Goal: Task Accomplishment & Management: Manage account settings

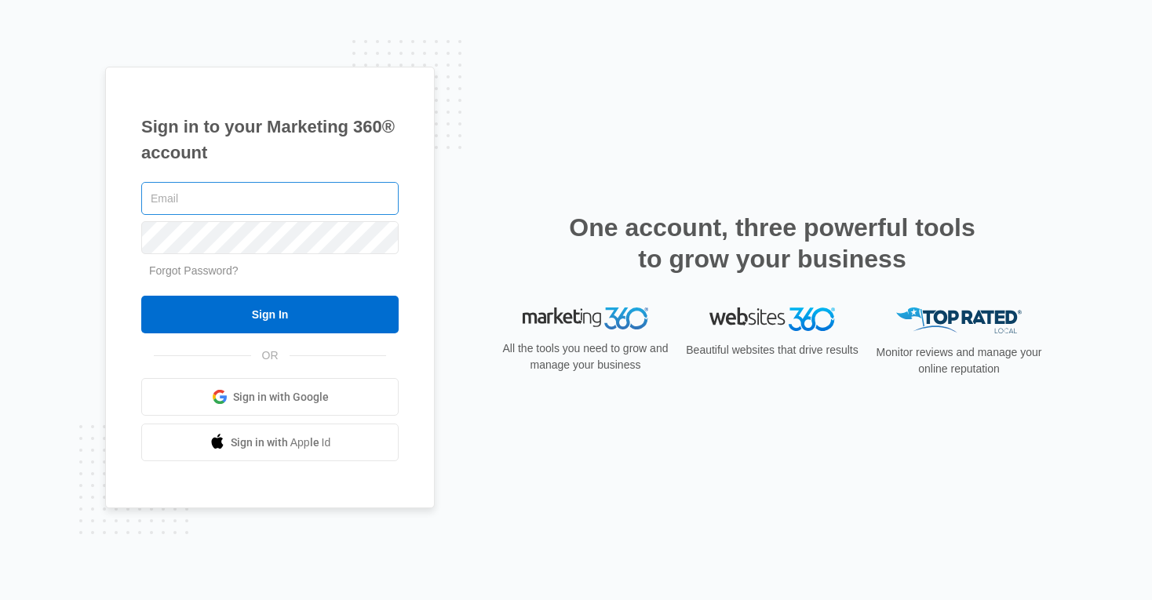
type input "kinsey.smith@madwire.com"
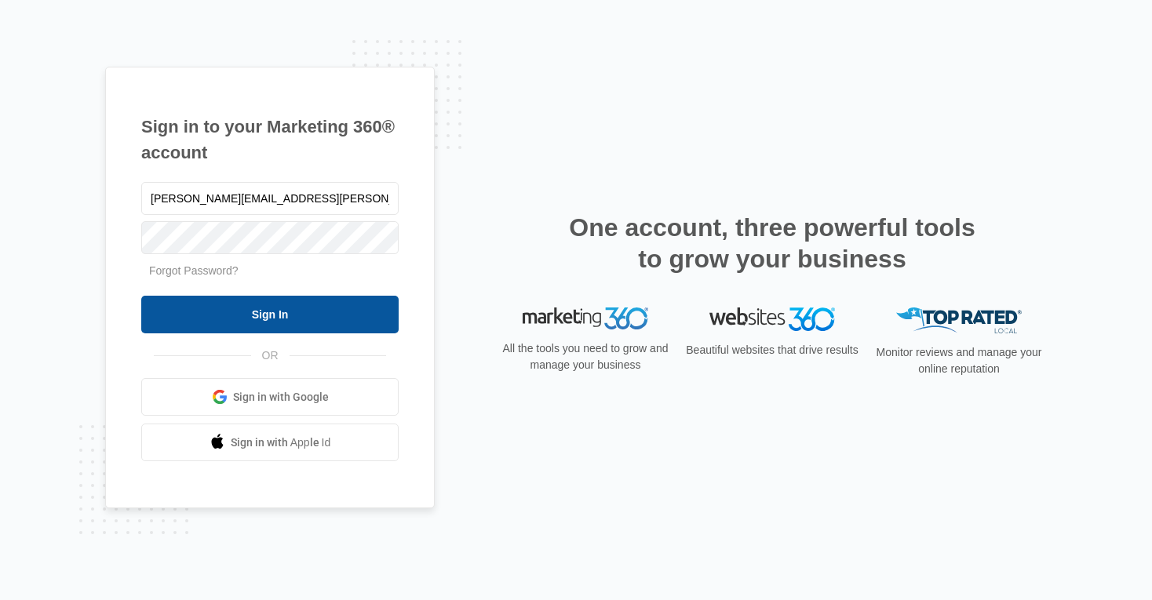
click at [277, 311] on input "Sign In" at bounding box center [269, 315] width 257 height 38
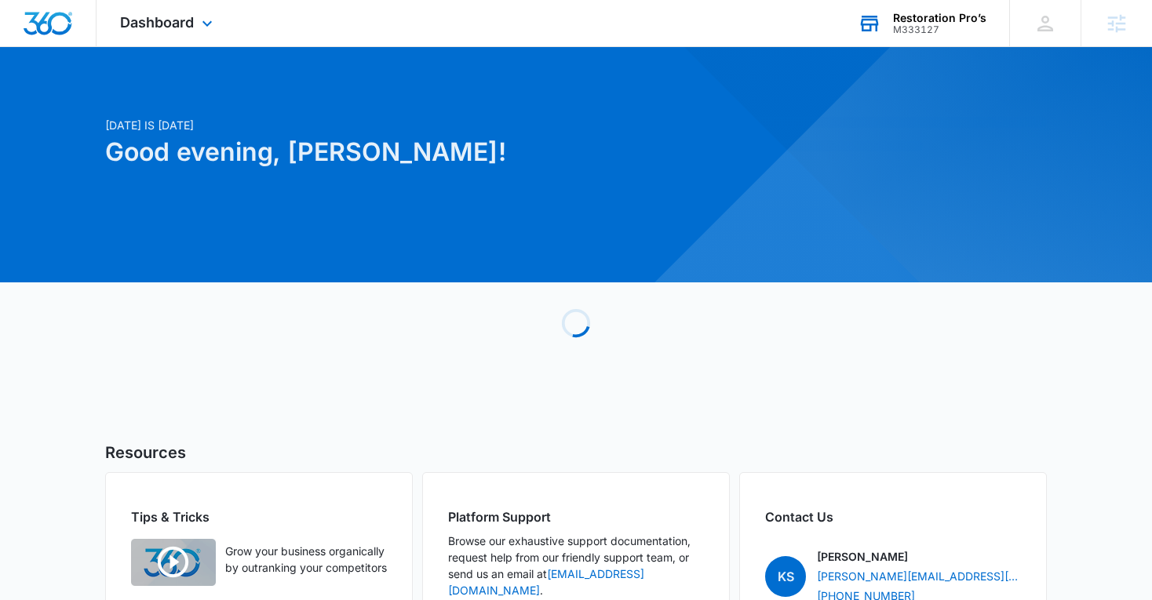
click at [921, 27] on div "M333127" at bounding box center [939, 29] width 93 height 11
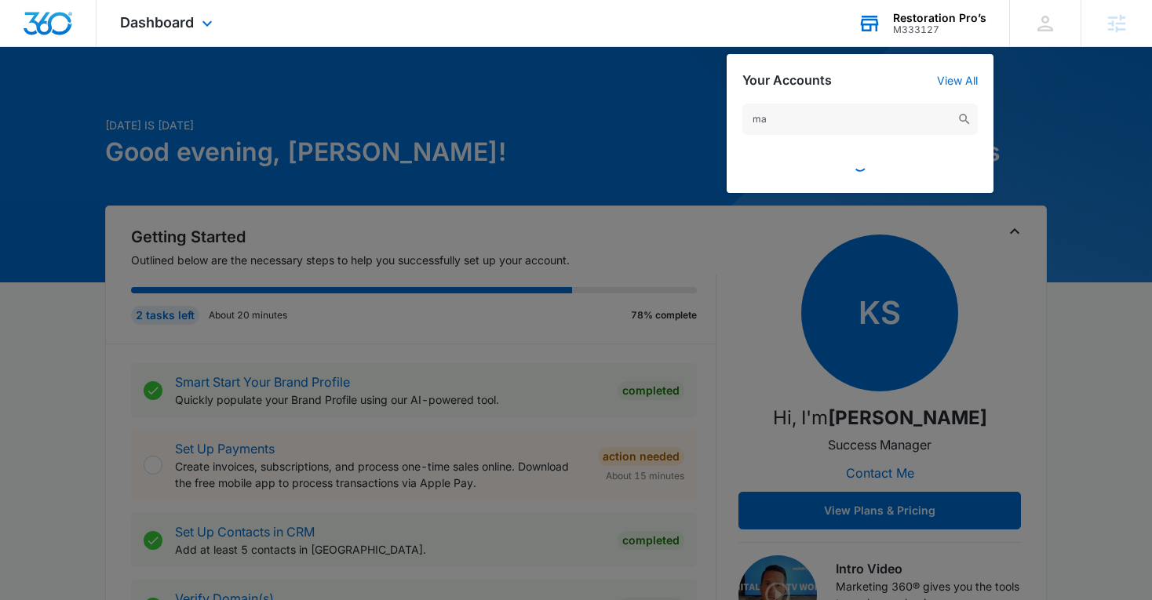
type input "m"
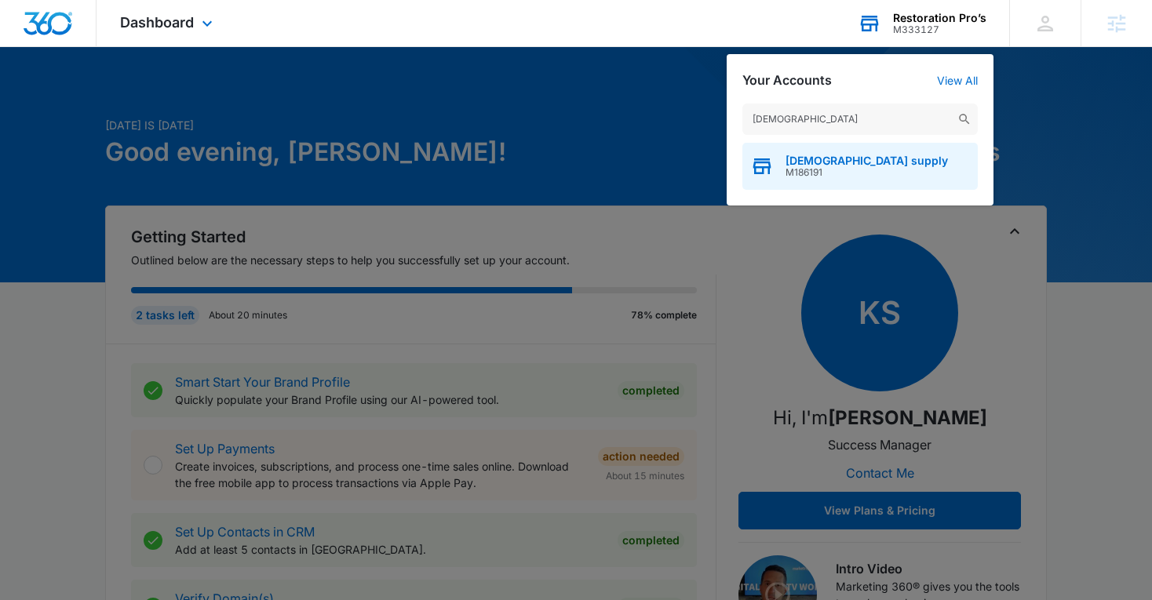
type input "trinity church"
click at [854, 163] on span "[DEMOGRAPHIC_DATA] supply" at bounding box center [867, 161] width 162 height 13
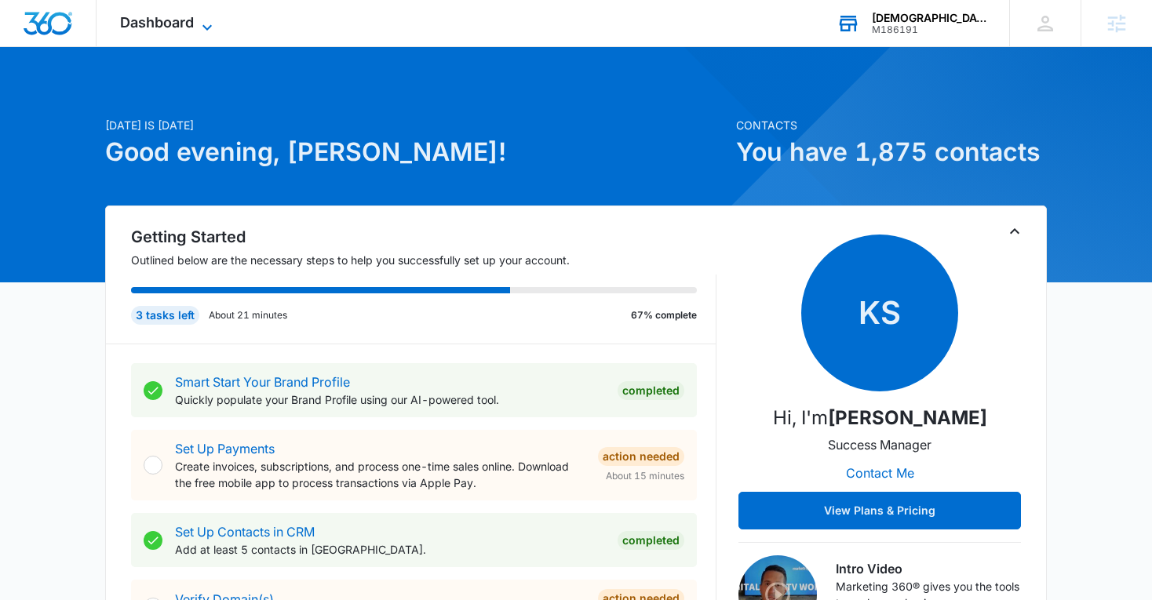
click at [184, 14] on span "Dashboard" at bounding box center [157, 22] width 74 height 16
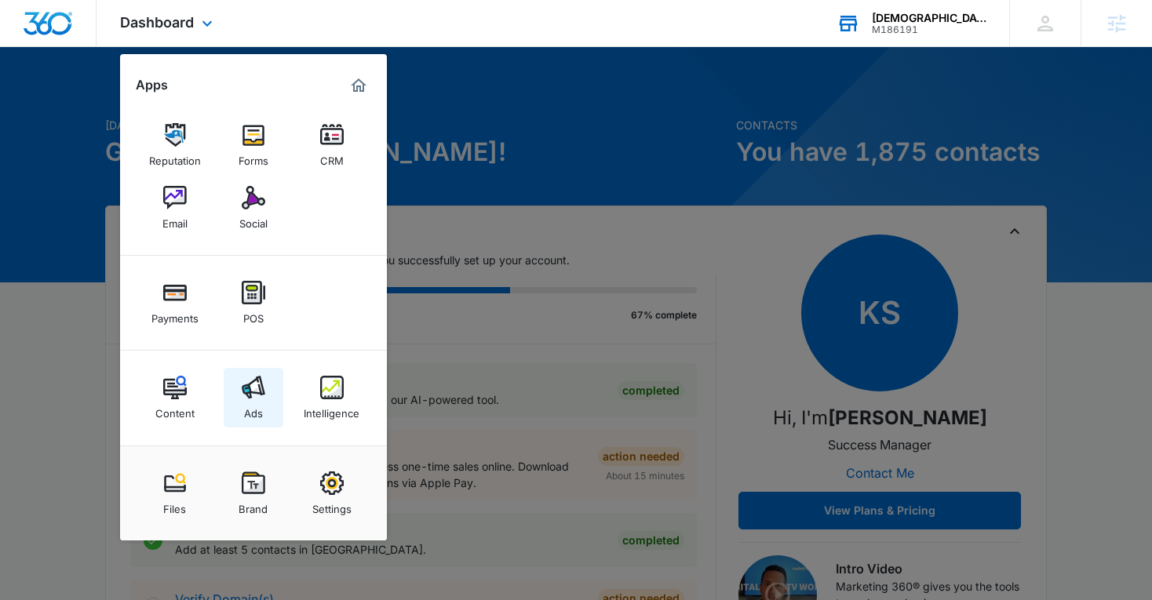
click at [255, 400] on div "Ads" at bounding box center [253, 409] width 19 height 20
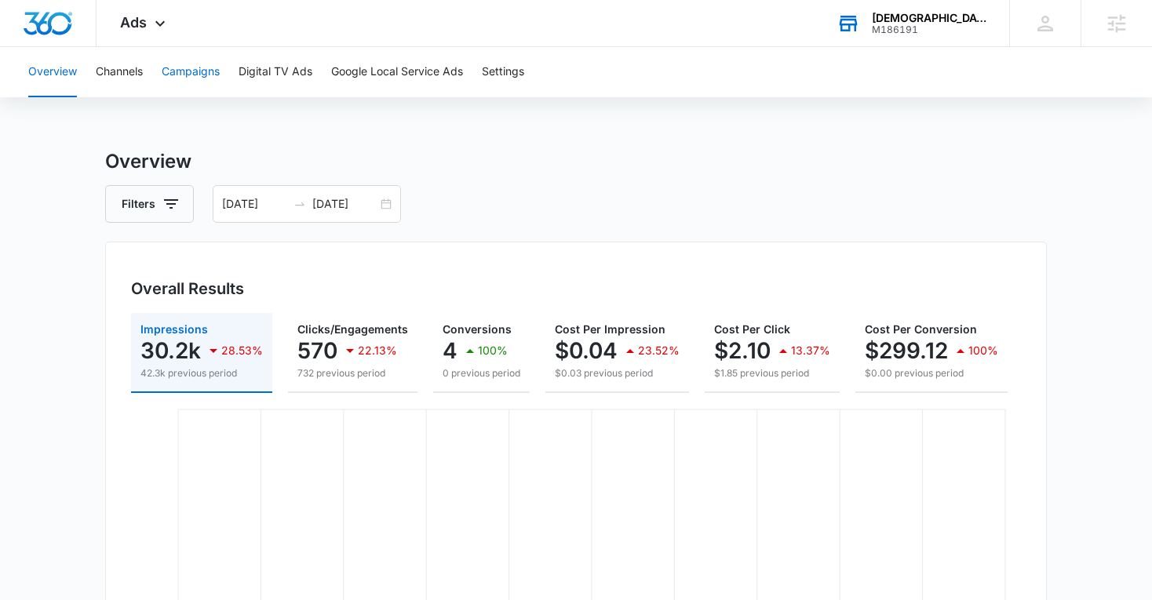
click at [212, 67] on button "Campaigns" at bounding box center [191, 72] width 58 height 50
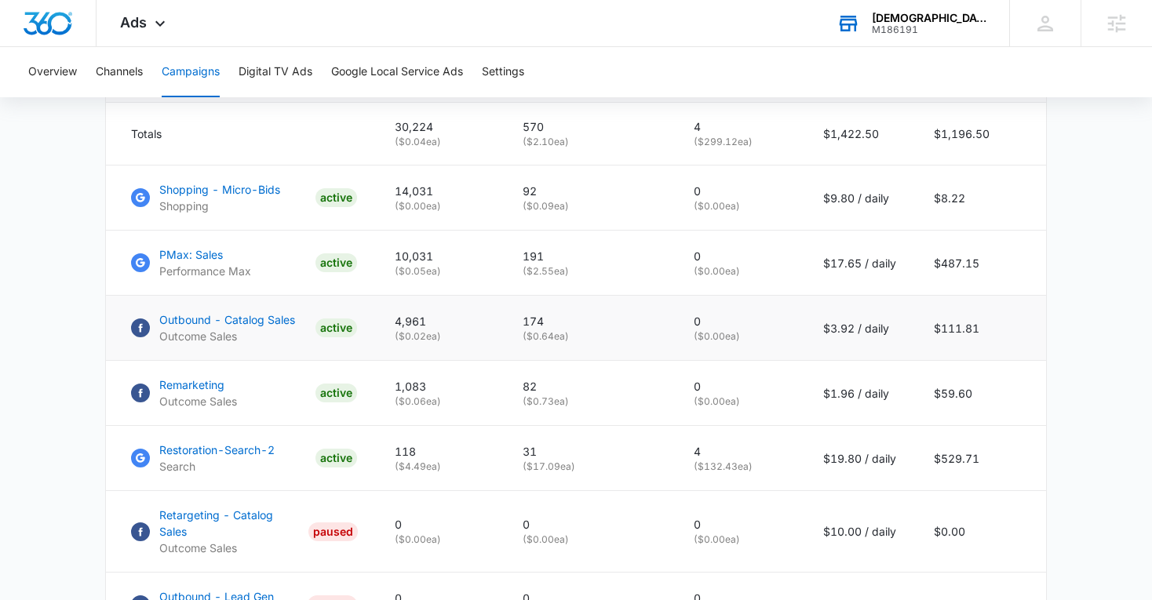
scroll to position [710, 0]
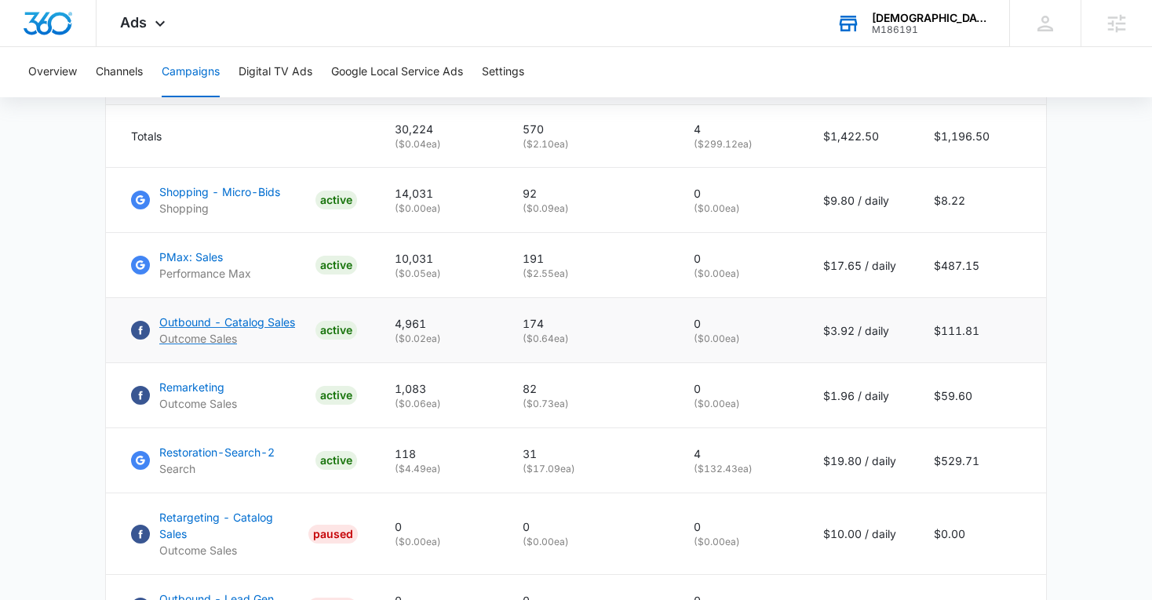
click at [227, 323] on p "Outbound - Catalog Sales" at bounding box center [227, 322] width 136 height 16
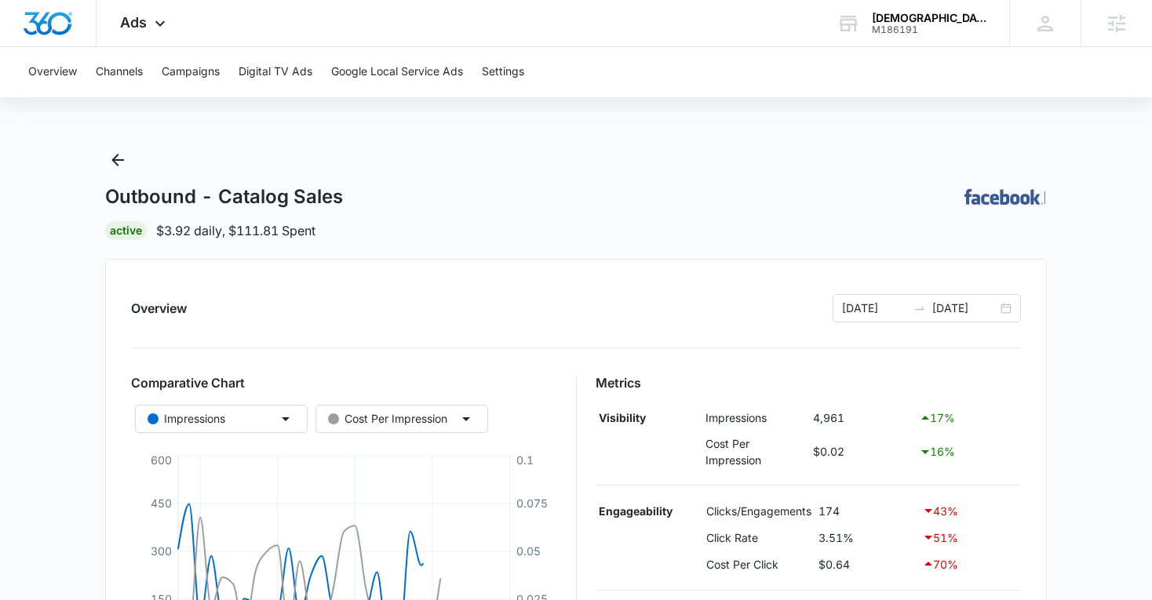
scroll to position [487, 0]
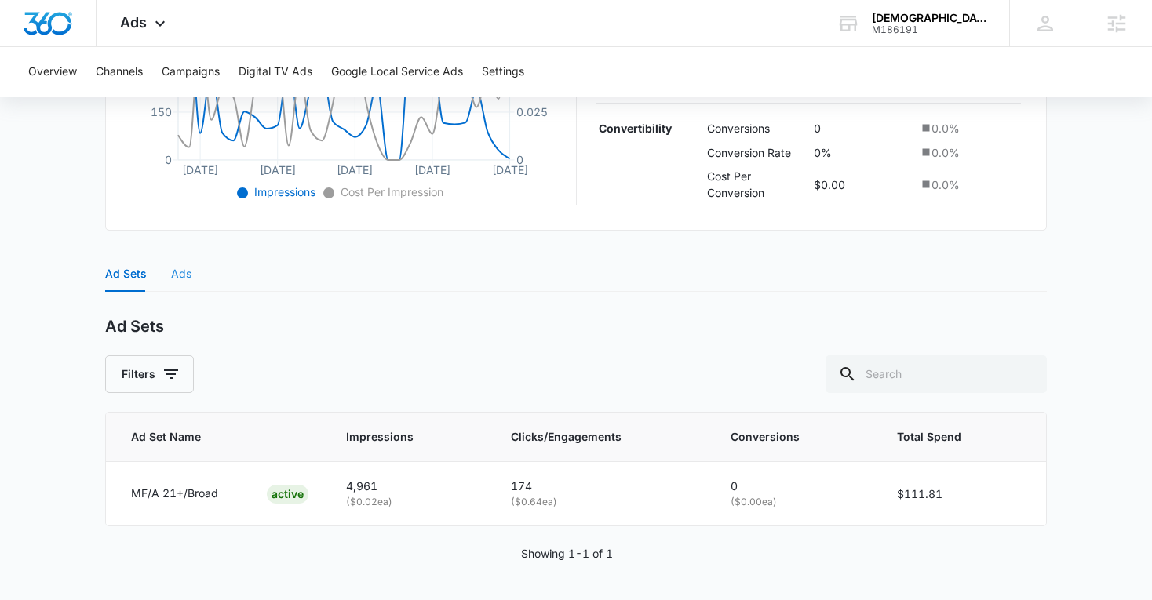
click at [173, 261] on div "Ads" at bounding box center [181, 274] width 20 height 36
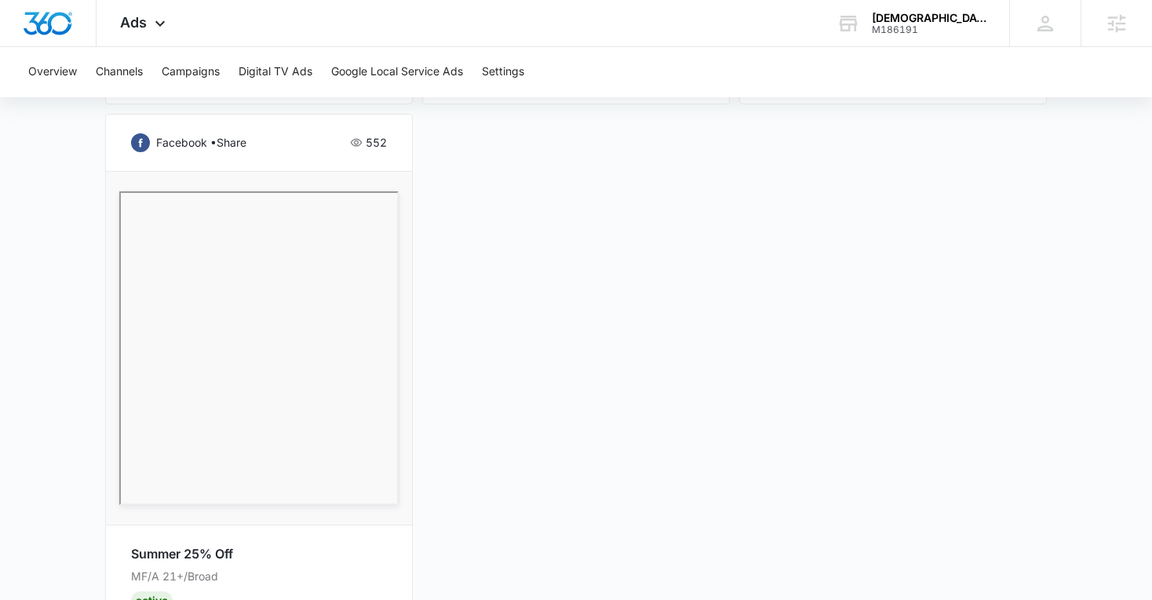
scroll to position [1438, 0]
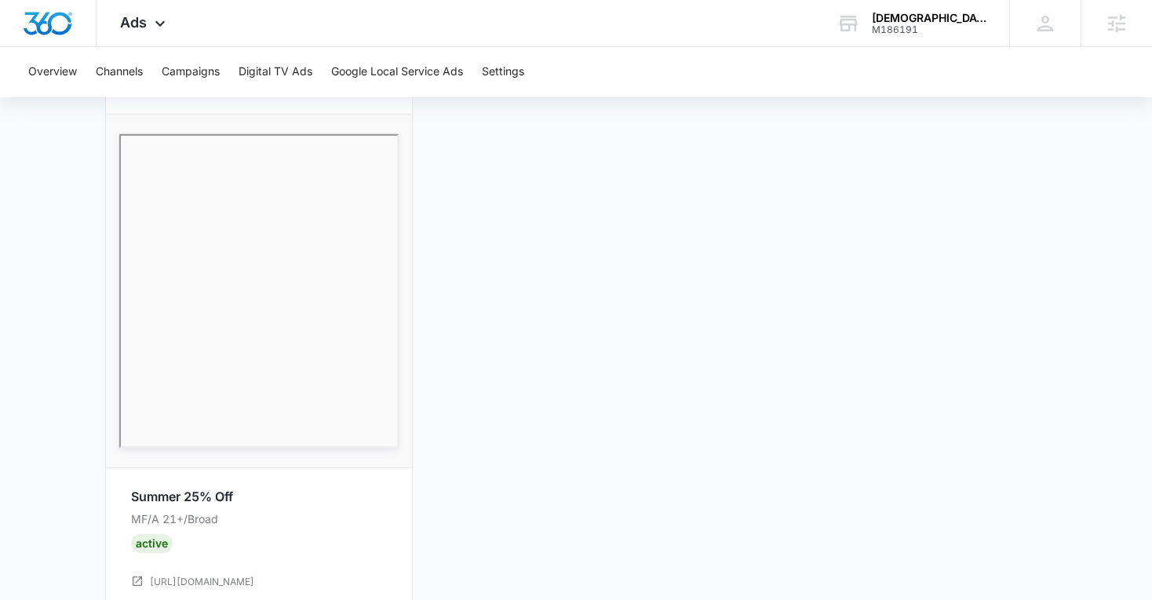
click at [638, 271] on div "facebook • share 1,739 10% Off Summer MF/A 21+/Broad Active https://www.trinity…" at bounding box center [576, 52] width 942 height 1114
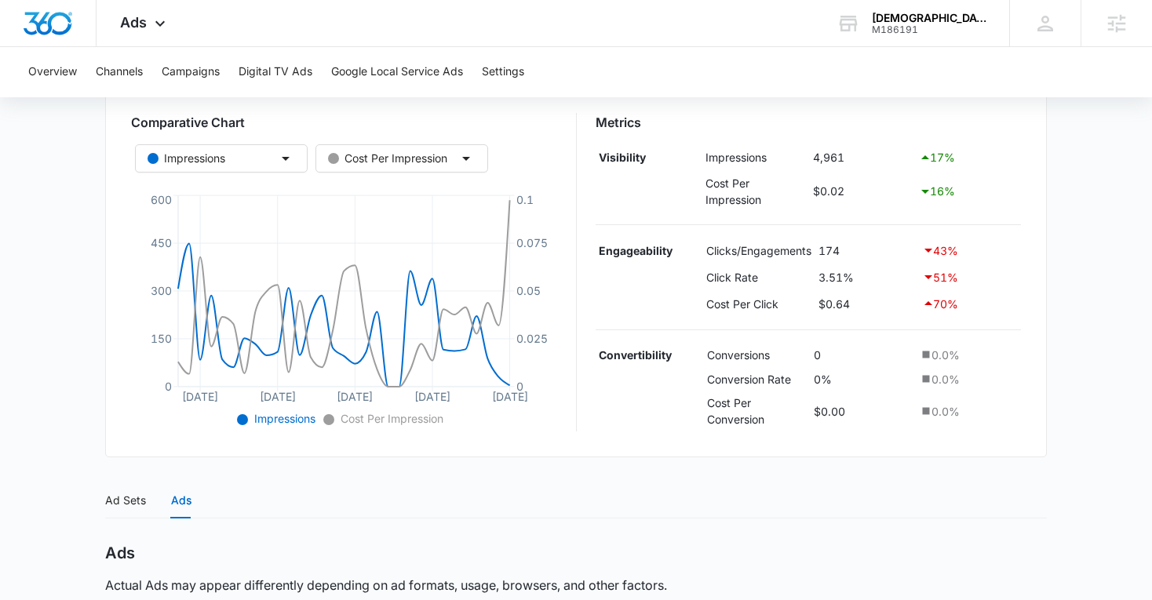
scroll to position [0, 0]
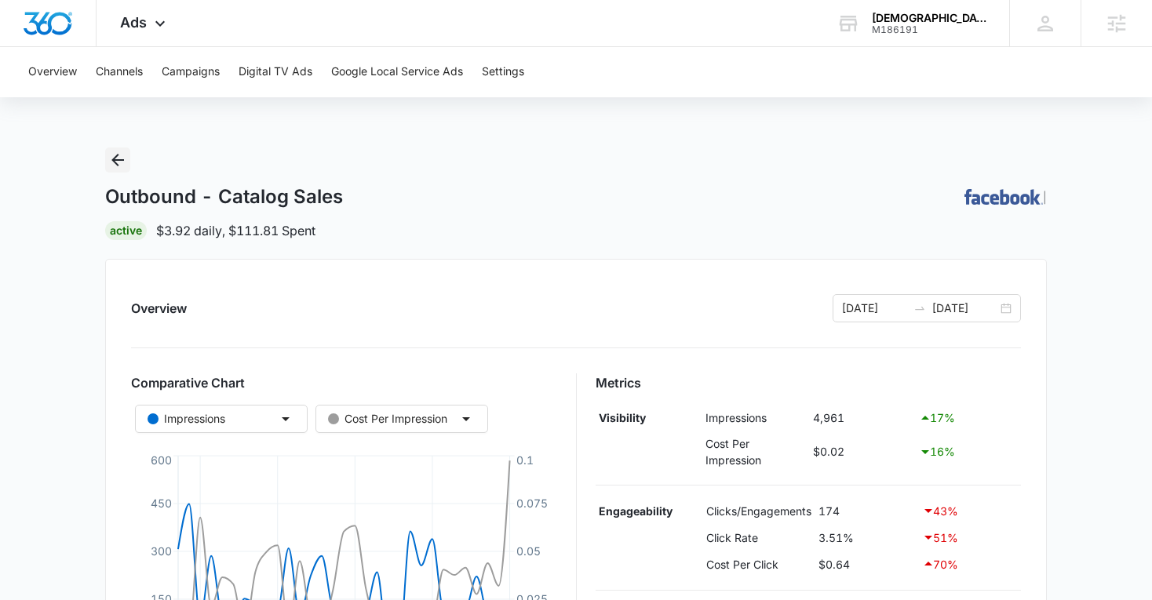
click at [116, 157] on icon "Back" at bounding box center [117, 160] width 19 height 19
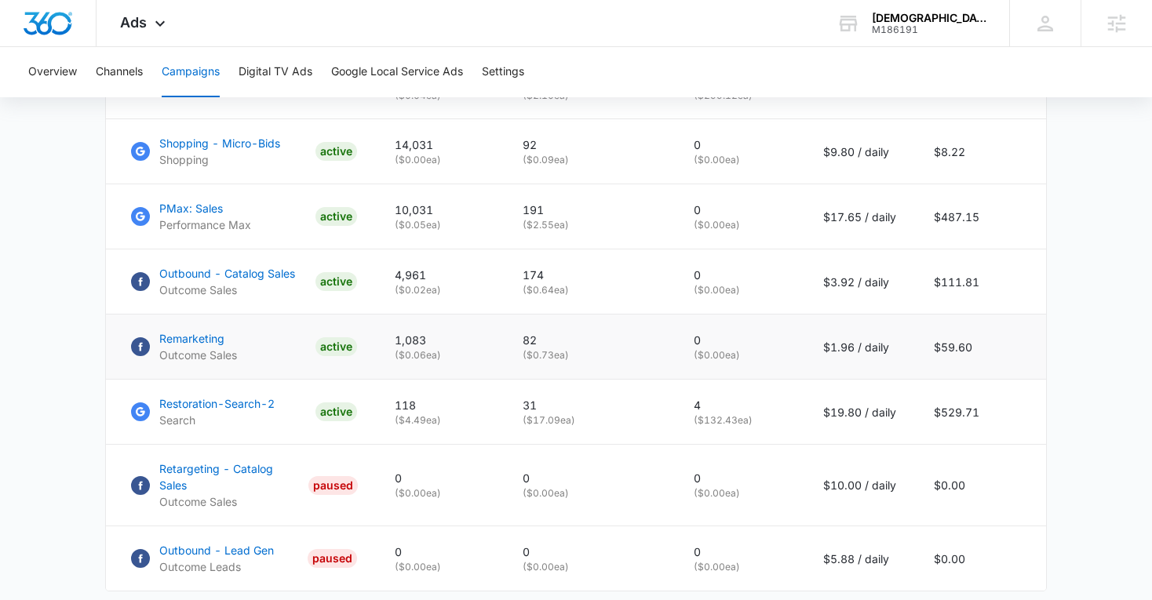
scroll to position [775, 0]
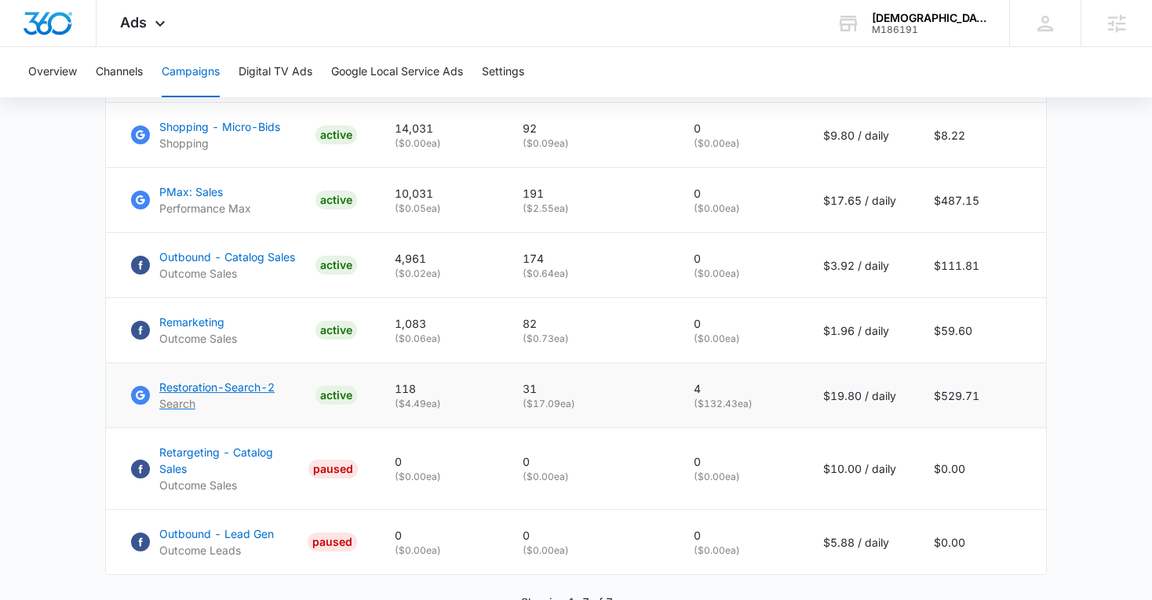
click at [184, 385] on p "Restoration-Search-2" at bounding box center [216, 387] width 115 height 16
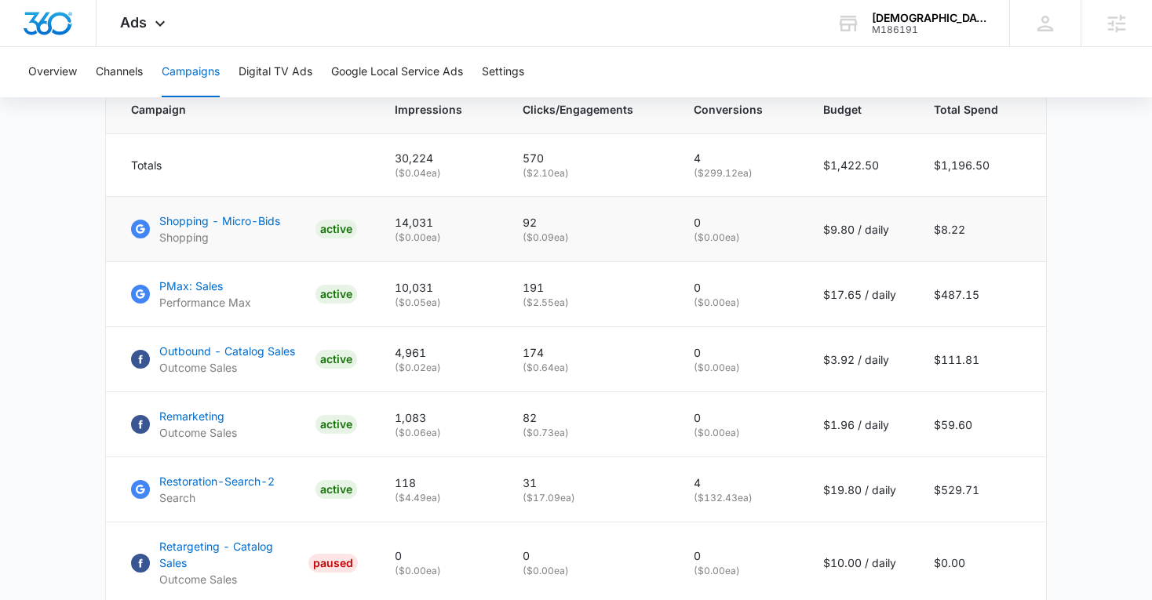
scroll to position [687, 0]
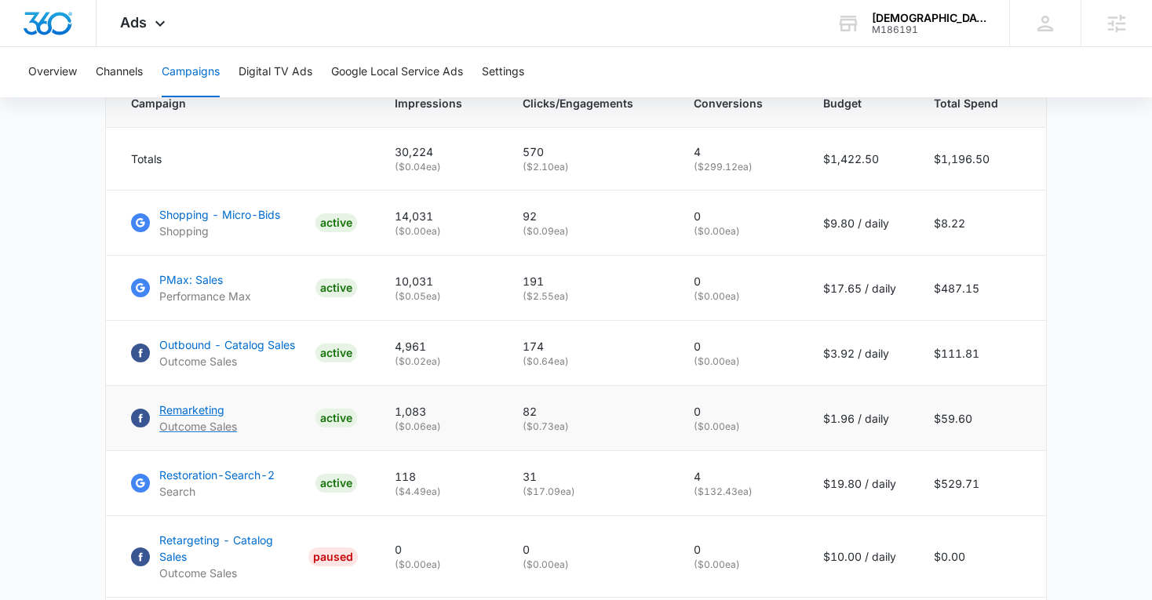
click at [208, 410] on p "Remarketing" at bounding box center [198, 410] width 78 height 16
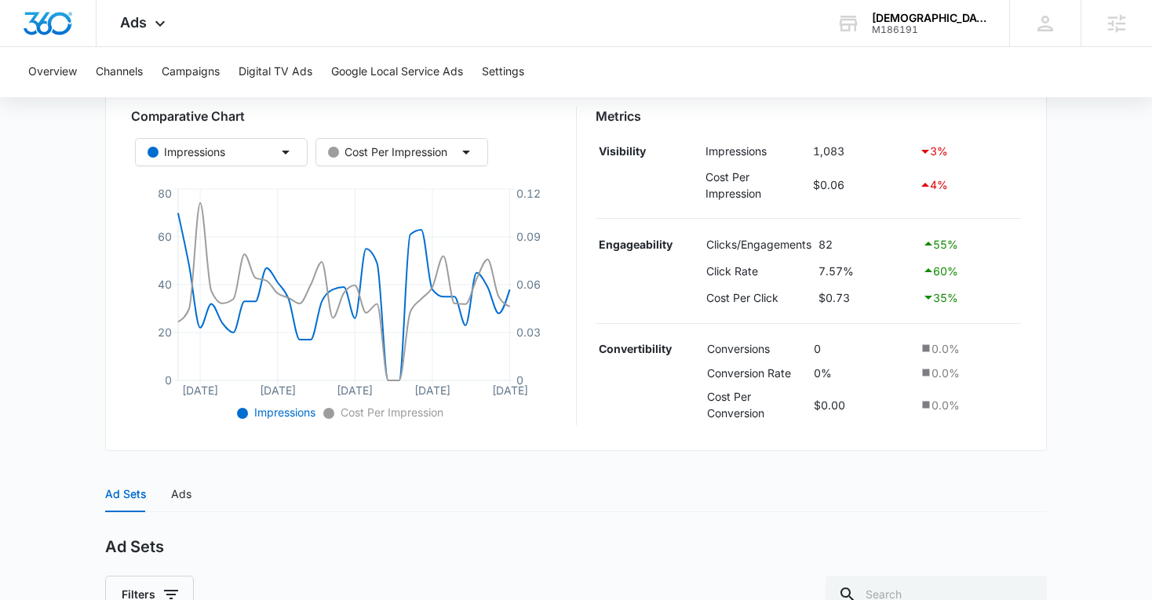
scroll to position [487, 0]
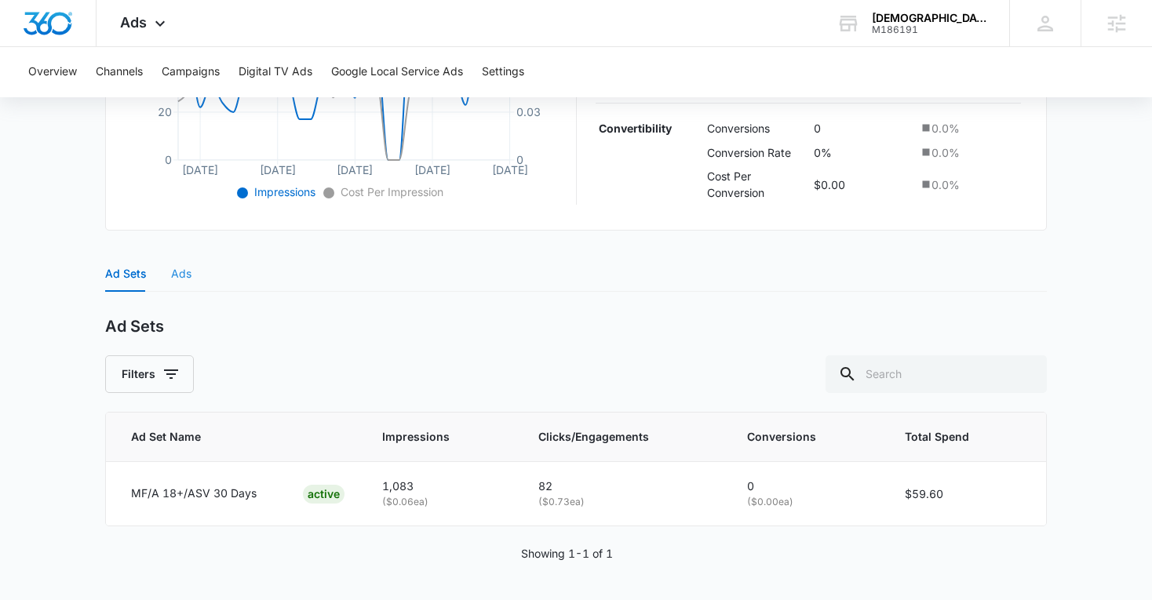
click at [178, 258] on div "Ads" at bounding box center [181, 274] width 20 height 36
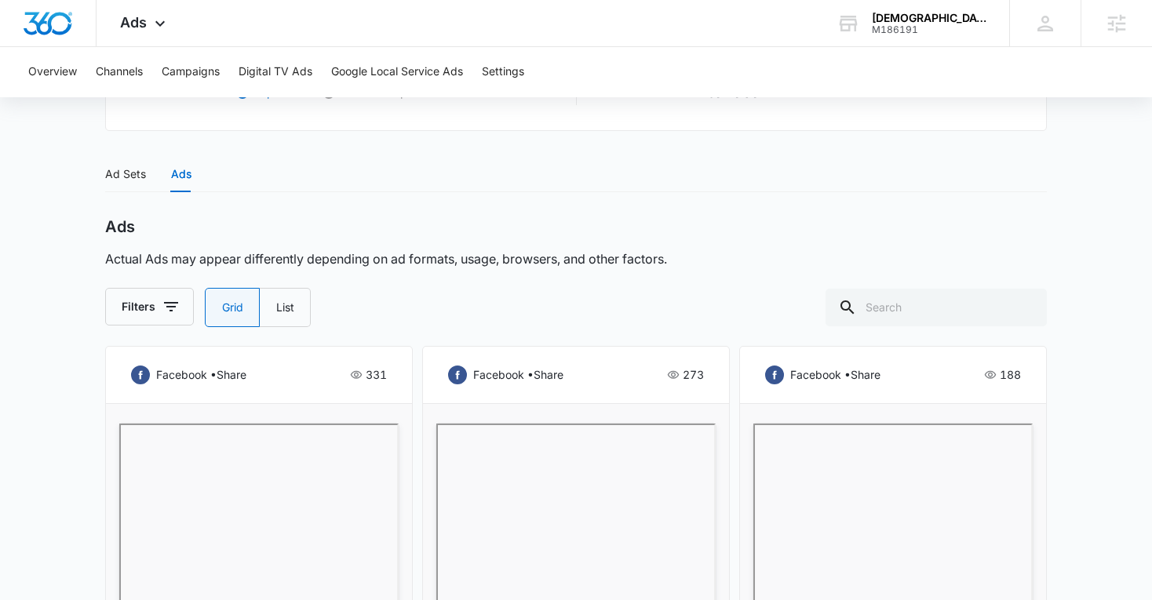
scroll to position [603, 0]
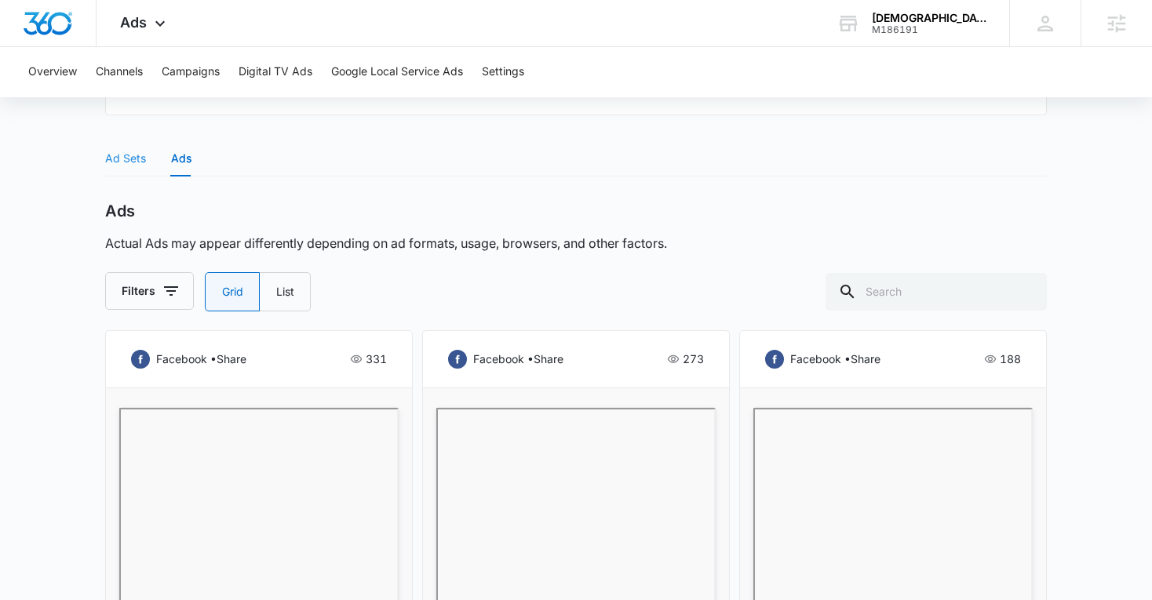
click at [114, 171] on div "Ad Sets" at bounding box center [125, 158] width 41 height 36
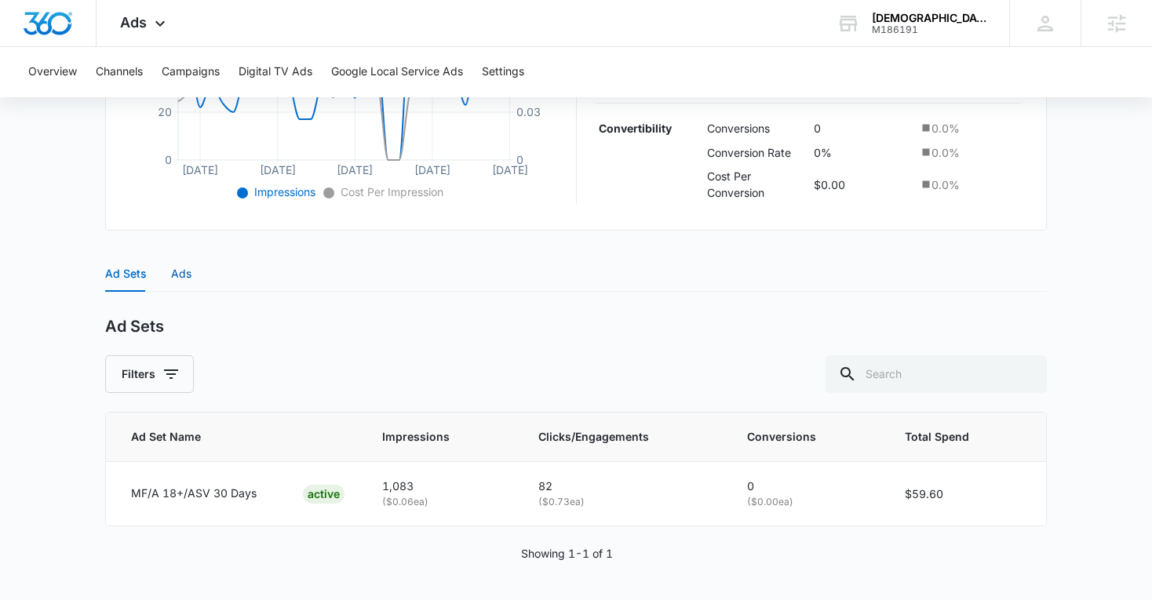
click at [177, 265] on div "Ads" at bounding box center [181, 273] width 20 height 17
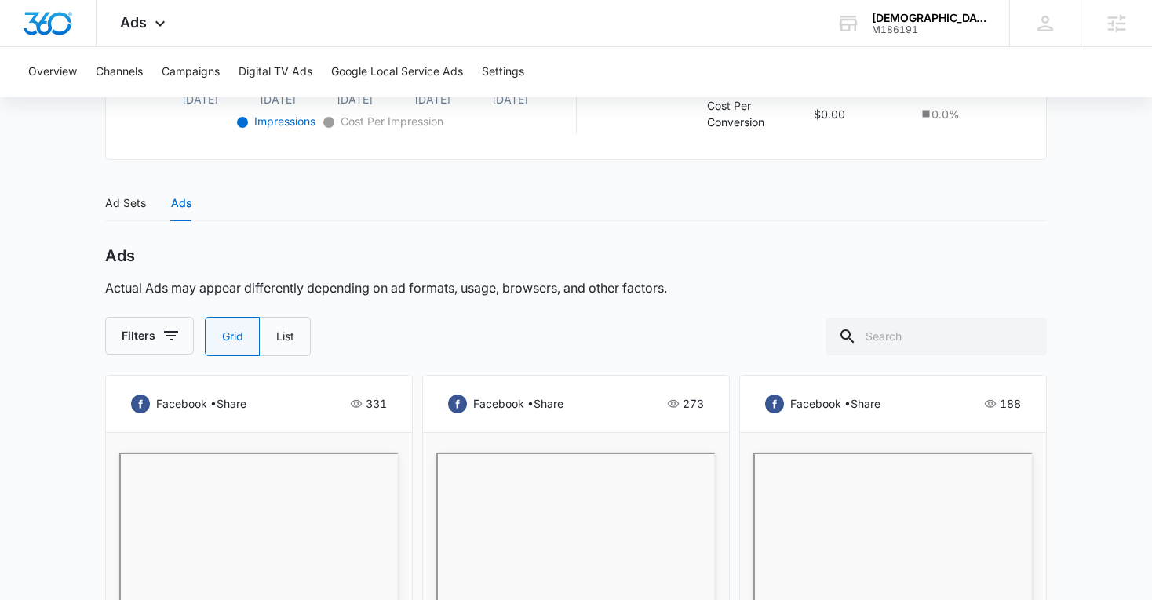
scroll to position [0, 0]
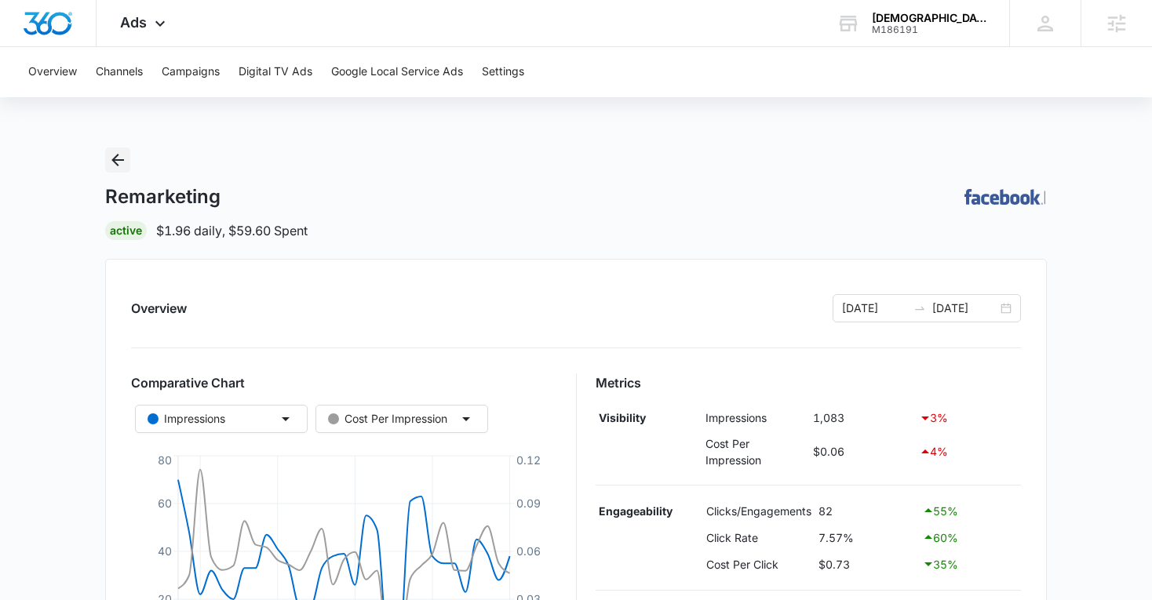
click at [112, 155] on icon "Back" at bounding box center [117, 160] width 19 height 19
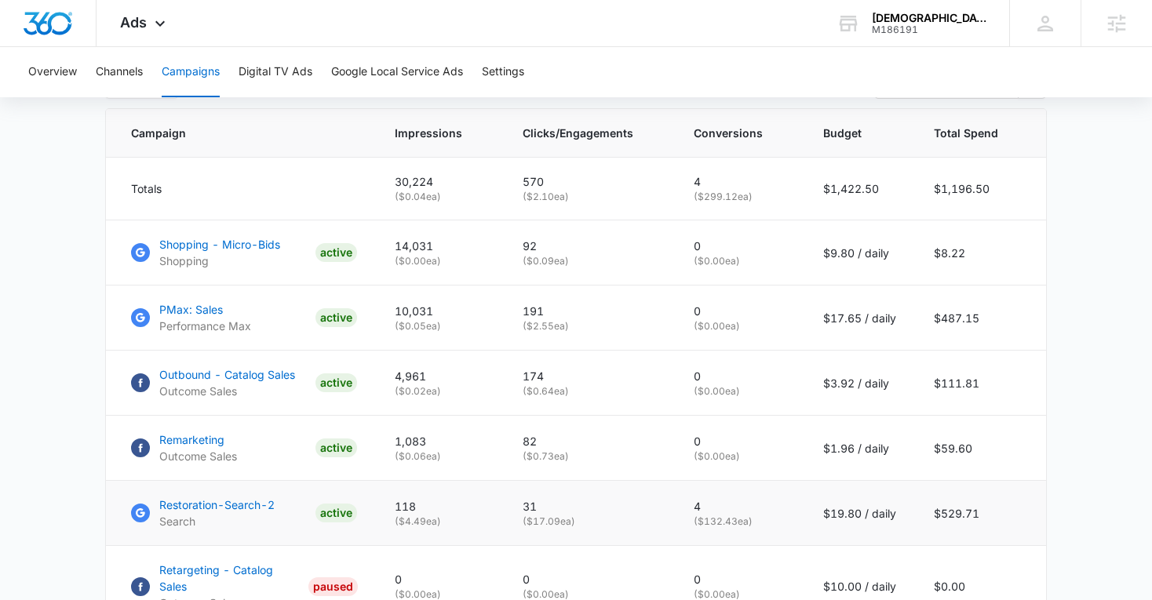
scroll to position [655, 0]
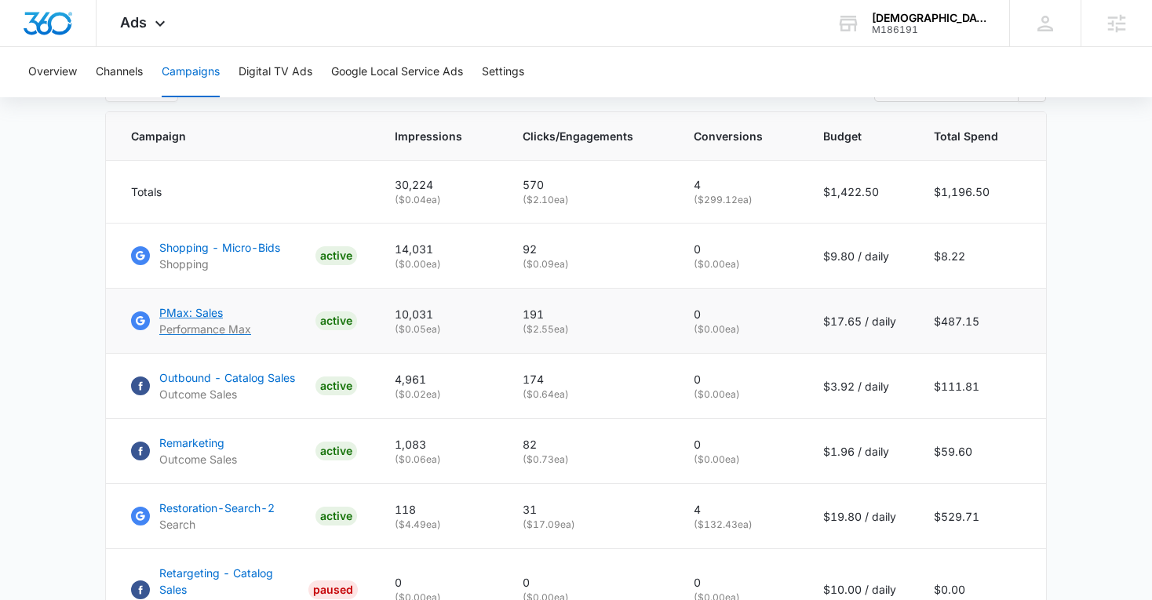
click at [172, 307] on p "PMax: Sales" at bounding box center [205, 312] width 92 height 16
click at [223, 376] on p "Outbound - Catalog Sales" at bounding box center [227, 378] width 136 height 16
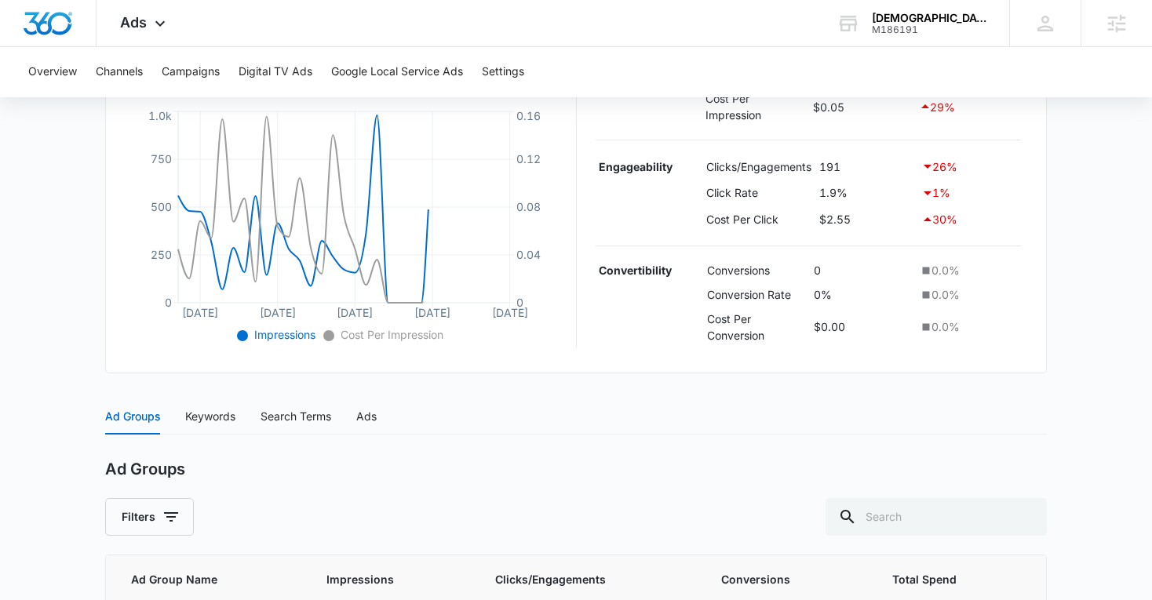
scroll to position [538, 0]
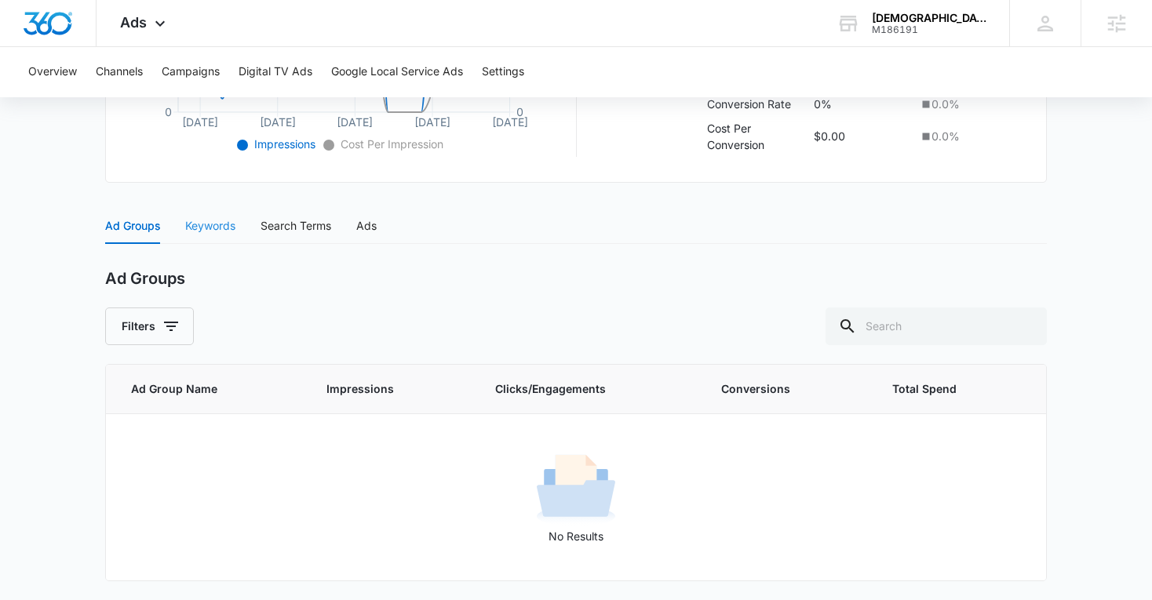
click at [213, 215] on div "Keywords" at bounding box center [210, 226] width 50 height 36
click at [299, 211] on div "Search Terms" at bounding box center [296, 226] width 71 height 36
click at [356, 235] on div "Ad Groups Keywords Search Terms Ads" at bounding box center [241, 226] width 272 height 36
click at [360, 232] on div "Ads" at bounding box center [366, 225] width 20 height 17
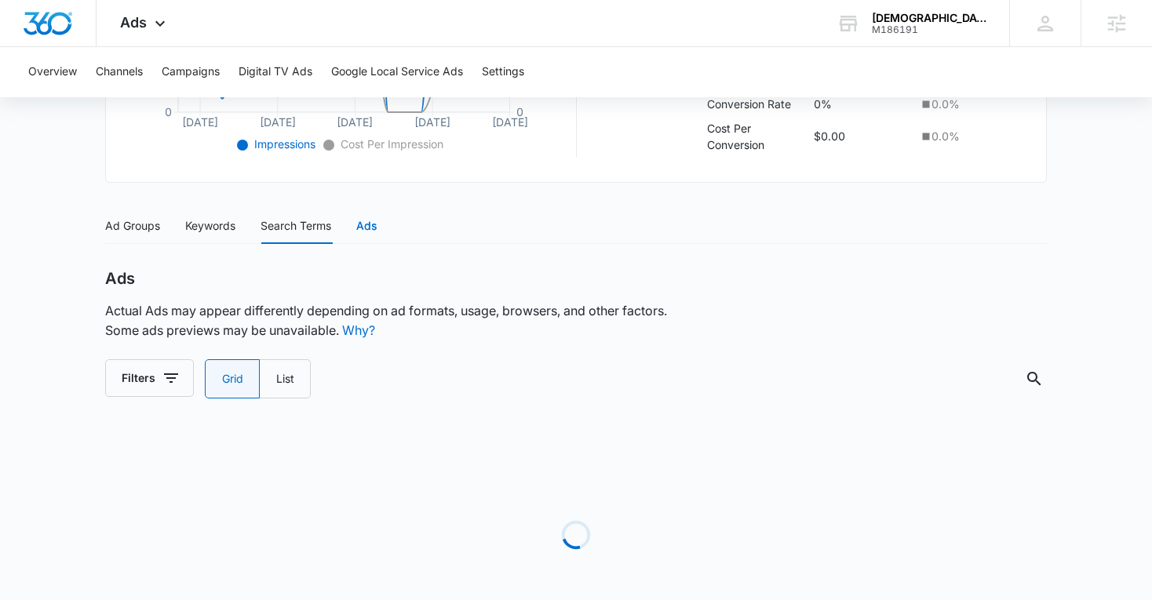
radio input "true"
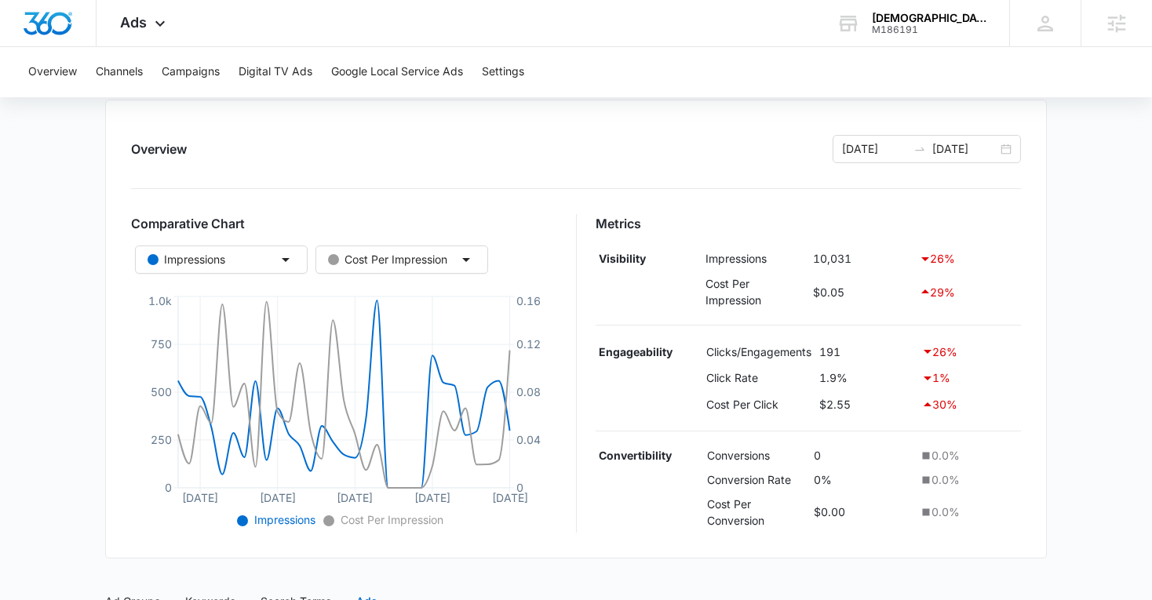
scroll to position [0, 0]
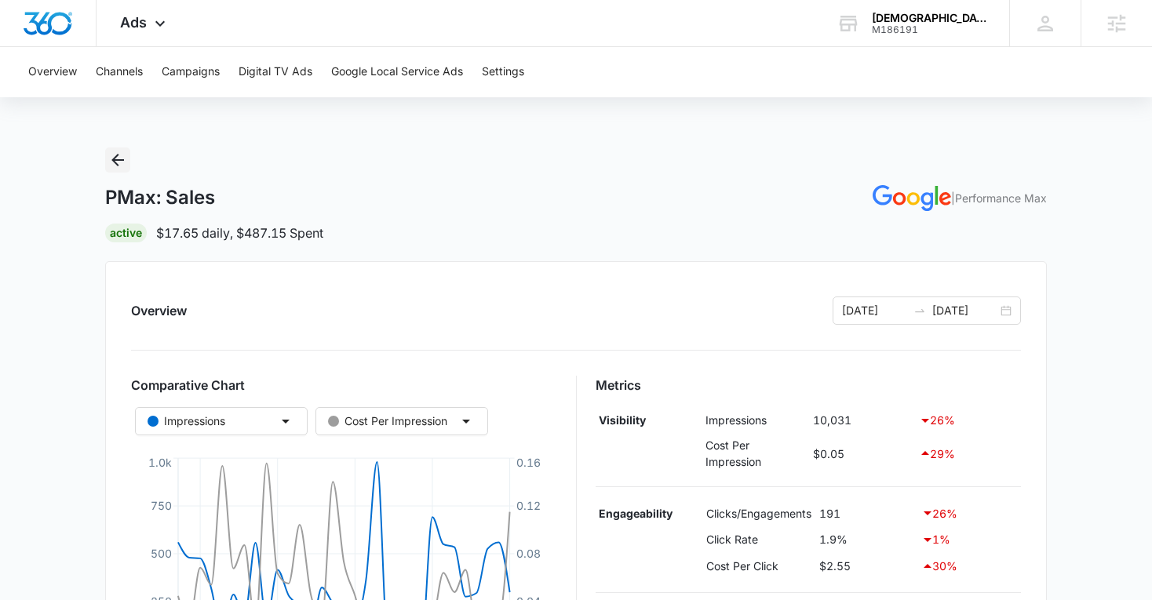
click at [118, 155] on icon "Back" at bounding box center [117, 160] width 13 height 13
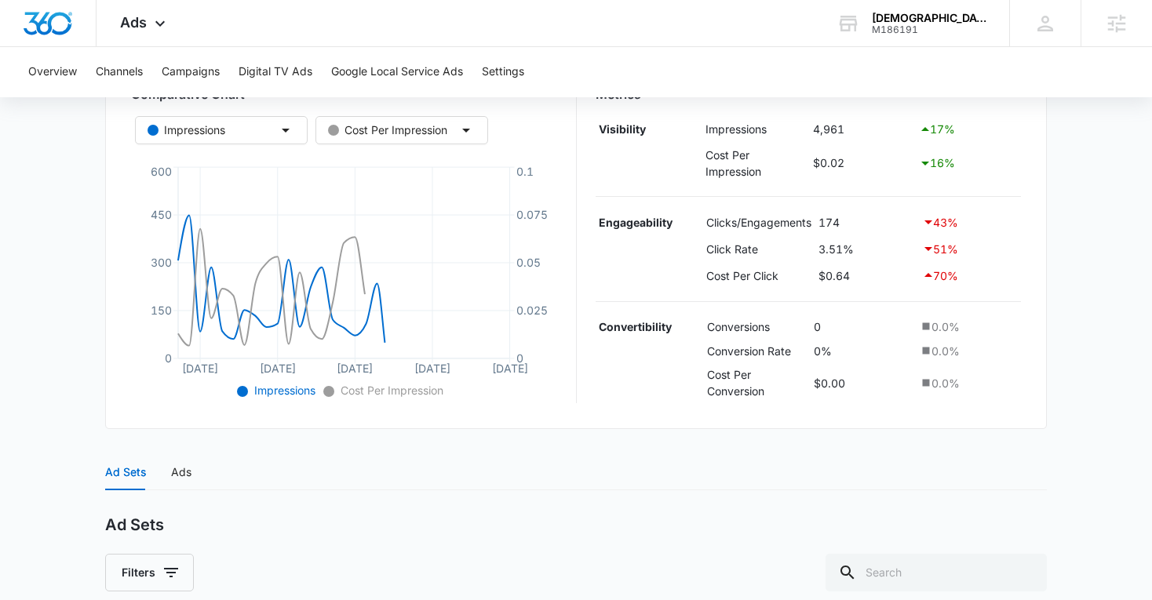
scroll to position [487, 0]
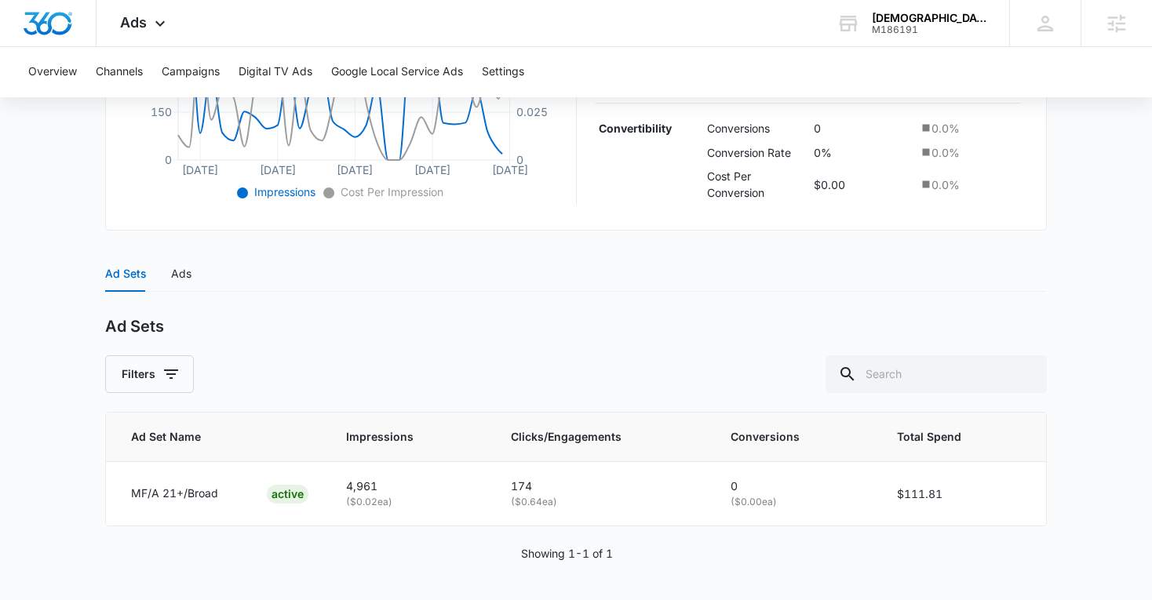
click at [194, 264] on div "Ad Sets Ads" at bounding box center [576, 274] width 942 height 36
click at [172, 266] on div "Ads" at bounding box center [181, 273] width 20 height 17
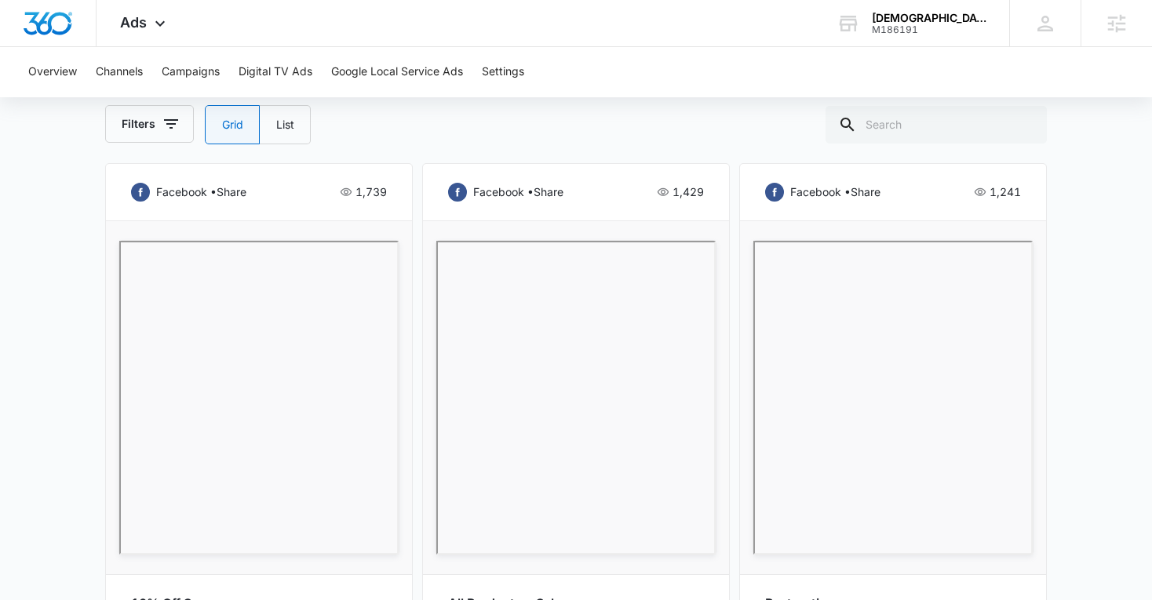
scroll to position [753, 0]
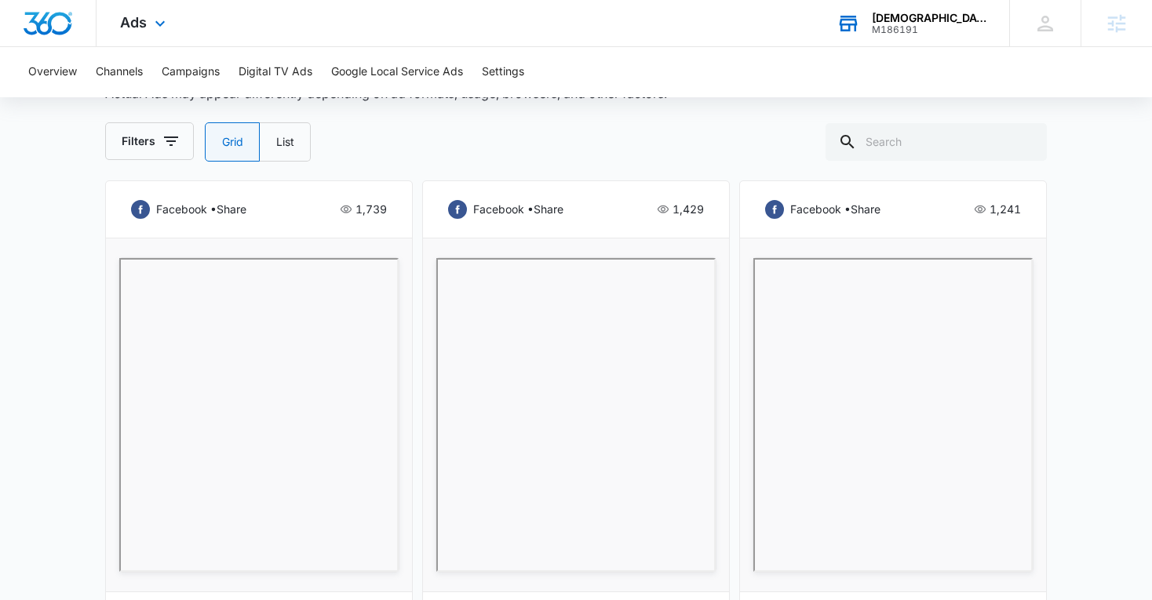
click at [844, 20] on icon at bounding box center [849, 24] width 18 height 13
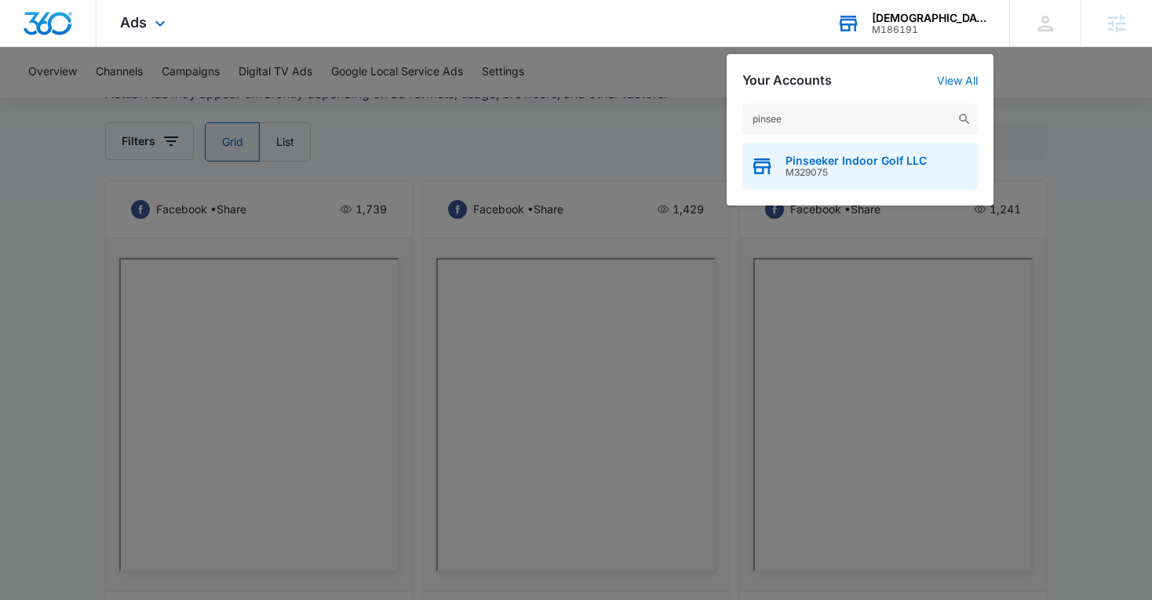
type input "pinsee"
click at [862, 155] on span "Pinseeker Indoor Golf LLC" at bounding box center [856, 161] width 141 height 13
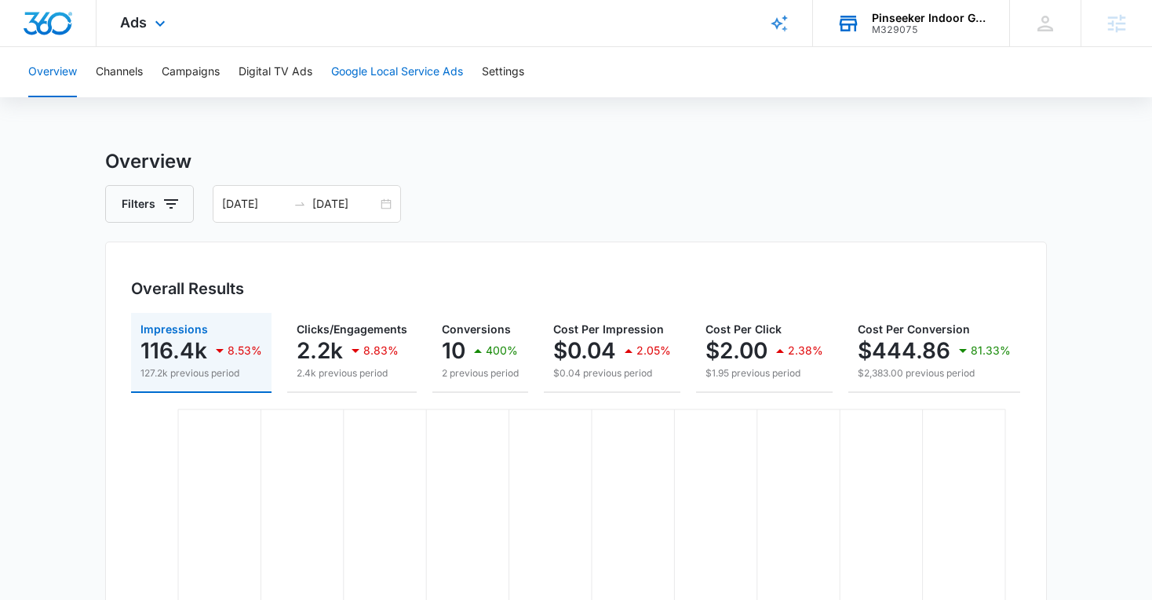
click at [413, 81] on button "Google Local Service Ads" at bounding box center [397, 72] width 132 height 50
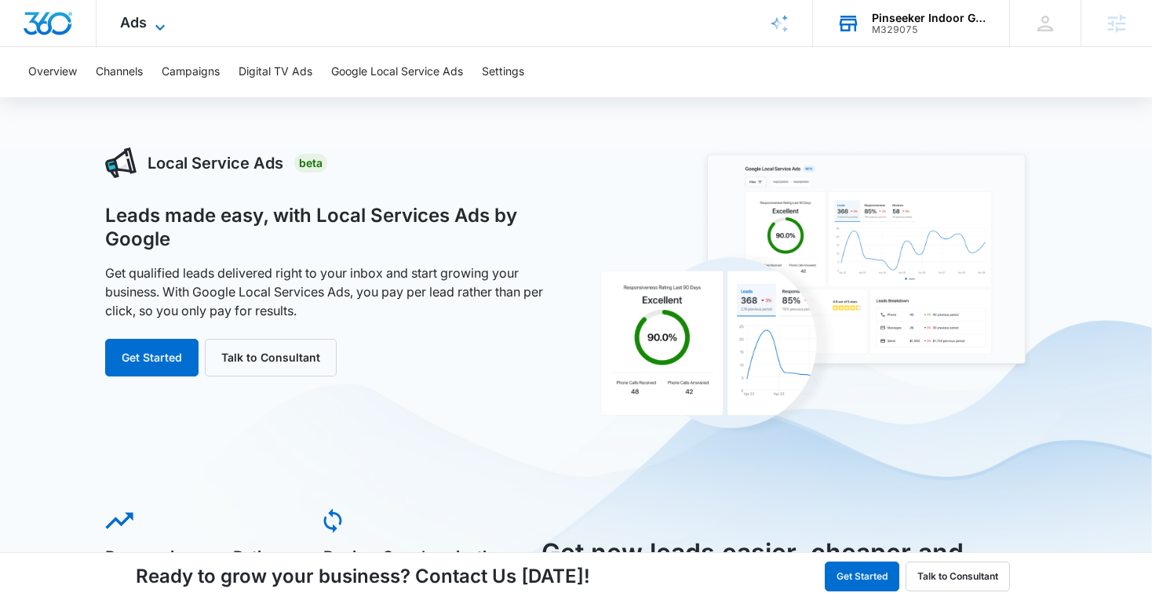
click at [159, 25] on icon at bounding box center [160, 27] width 19 height 19
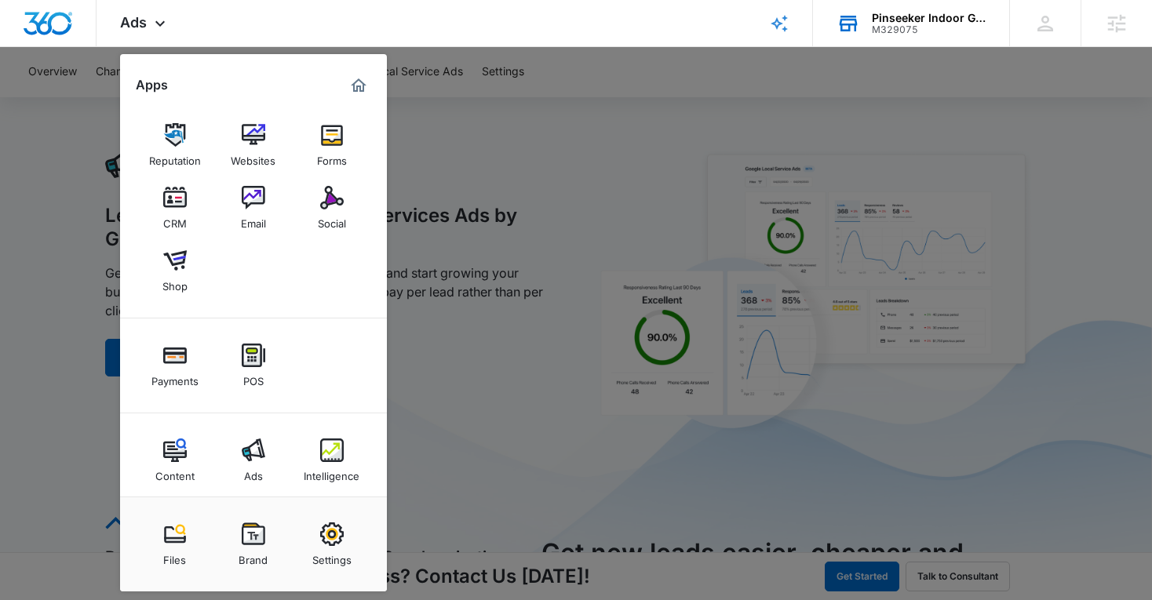
click at [452, 145] on div at bounding box center [576, 300] width 1152 height 600
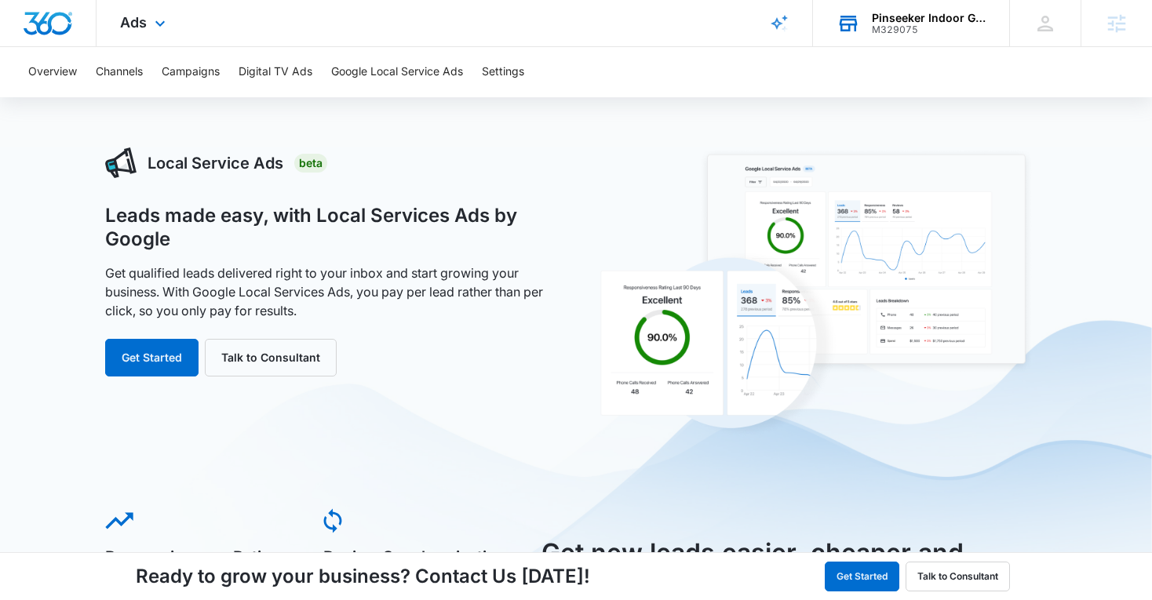
click at [122, 10] on div "Ads Apps Reputation Websites Forms CRM Email Social Shop Payments POS Content A…" at bounding box center [145, 23] width 97 height 46
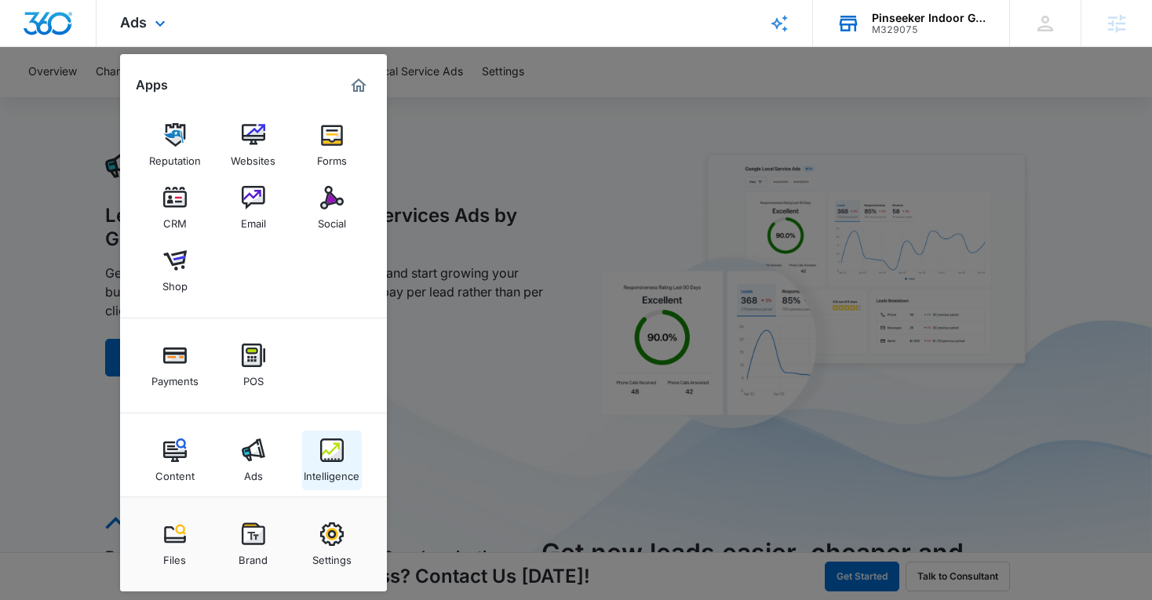
click at [337, 440] on img at bounding box center [332, 451] width 24 height 24
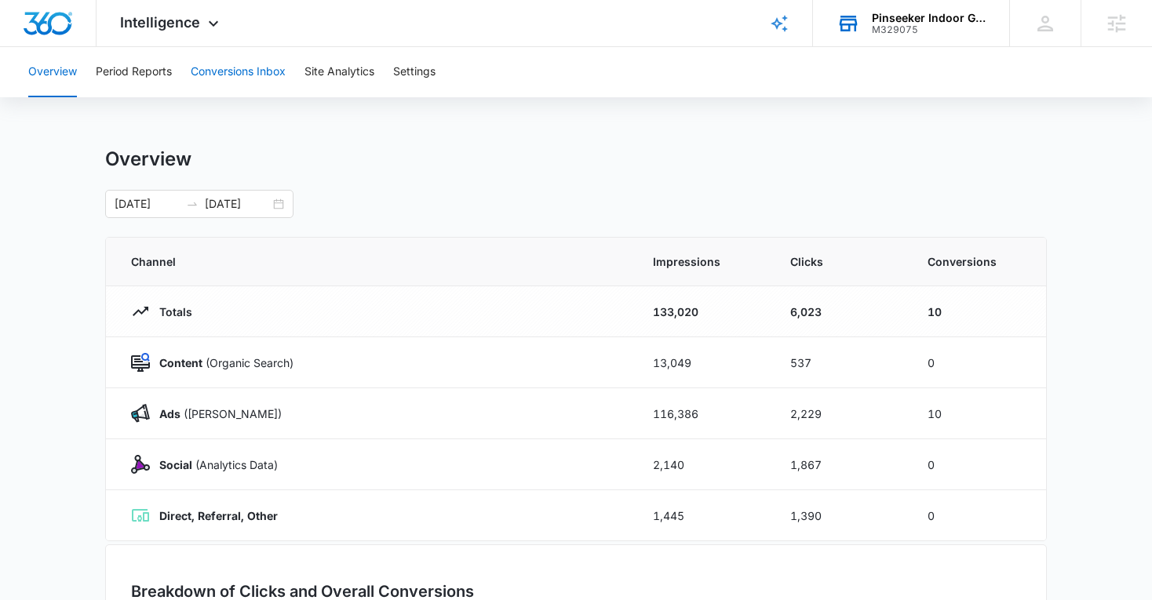
click at [274, 74] on button "Conversions Inbox" at bounding box center [238, 72] width 95 height 50
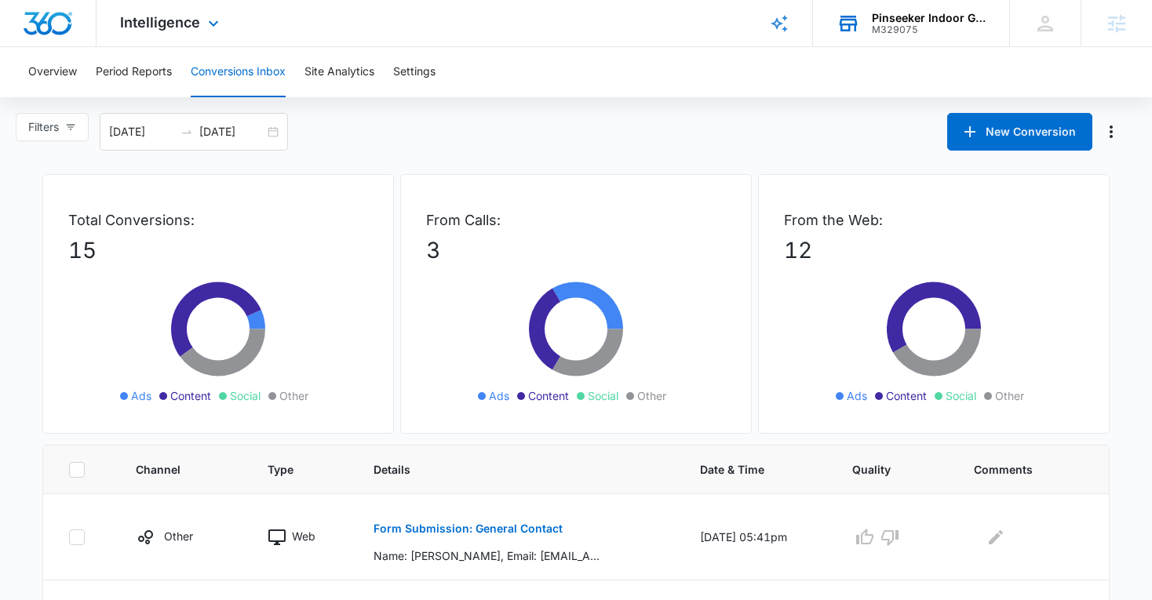
click at [200, 41] on div "Intelligence Apps Reputation Websites Forms CRM Email Social Shop Payments POS …" at bounding box center [172, 23] width 150 height 46
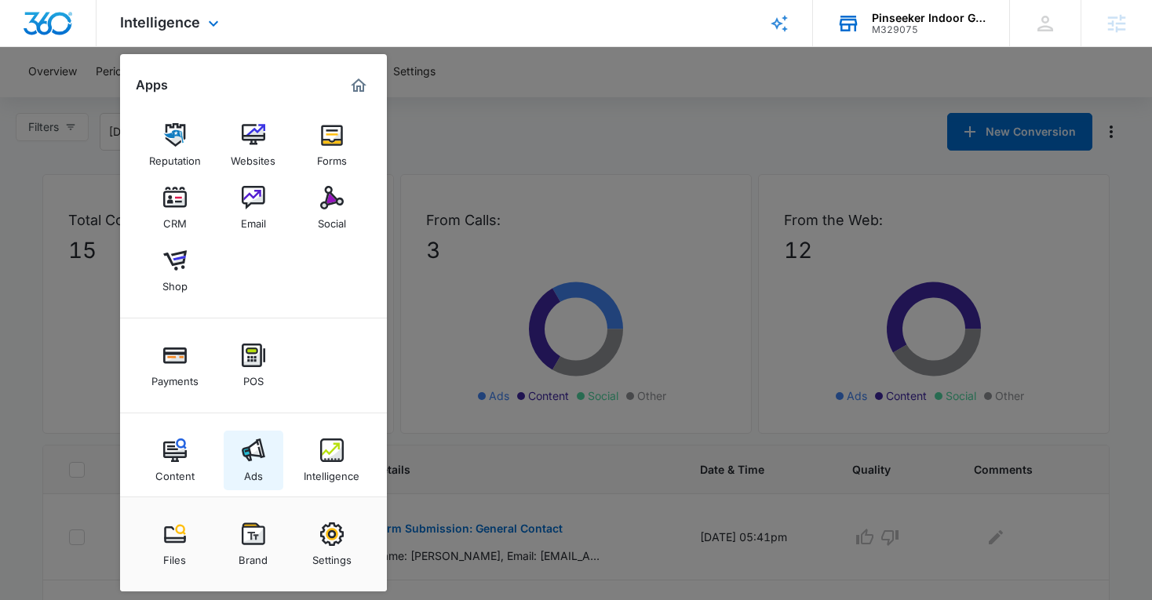
click at [272, 448] on link "Ads" at bounding box center [254, 461] width 60 height 60
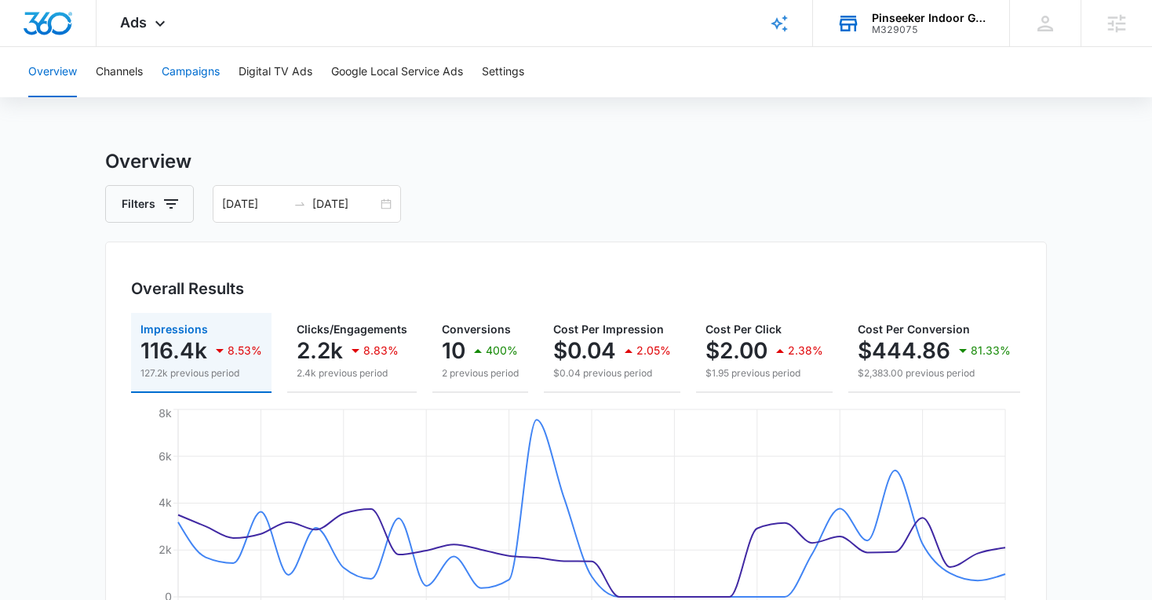
click at [195, 66] on button "Campaigns" at bounding box center [191, 72] width 58 height 50
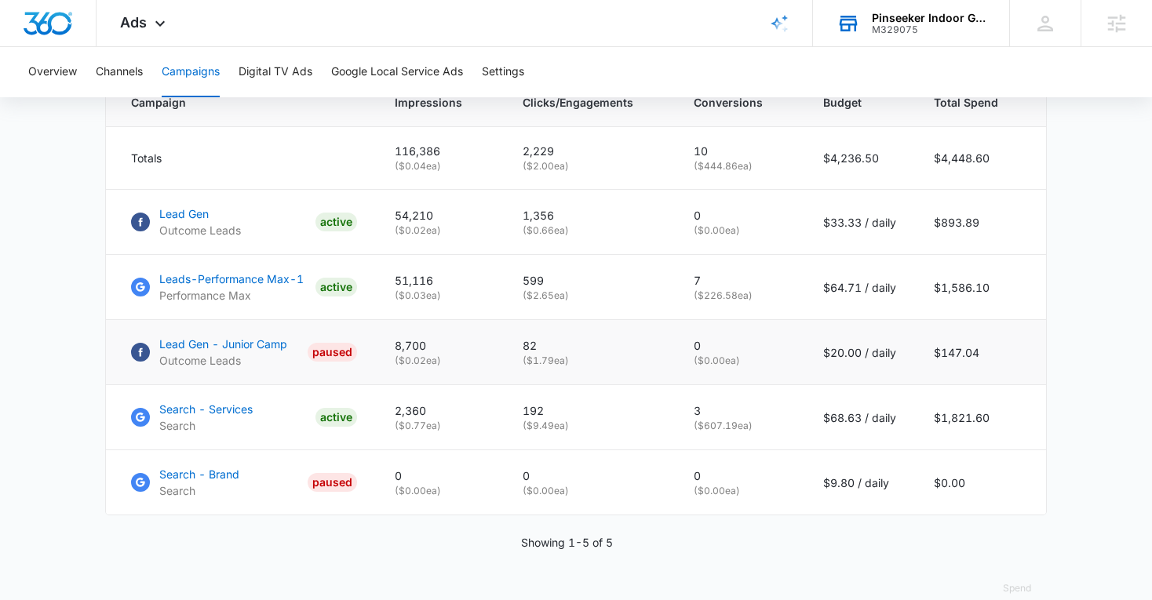
scroll to position [691, 0]
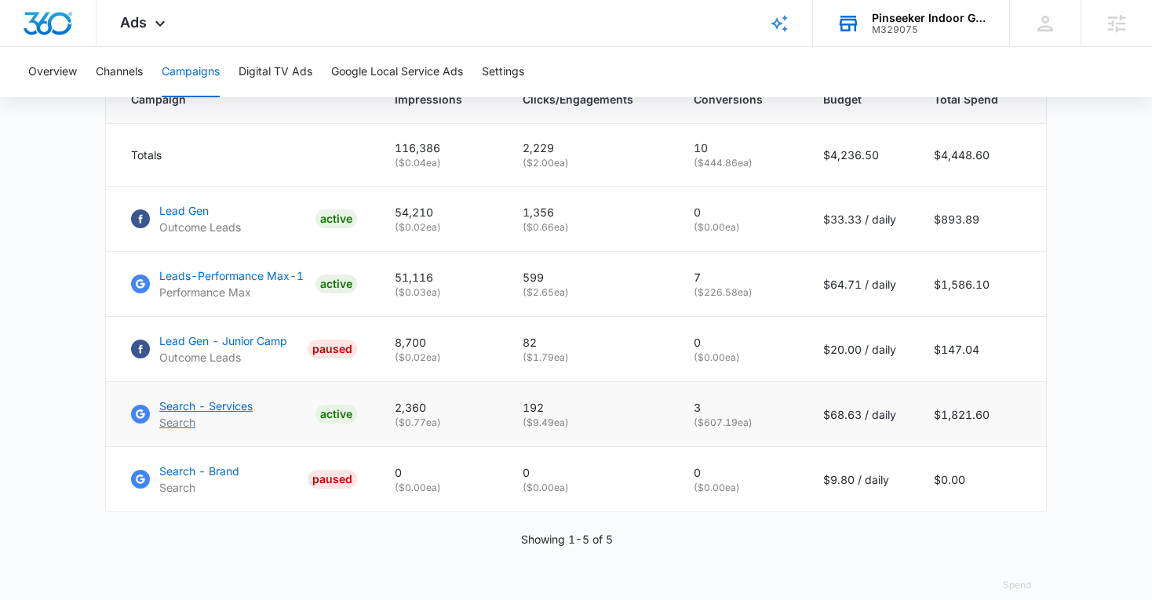
click at [213, 404] on p "Search - Services" at bounding box center [205, 406] width 93 height 16
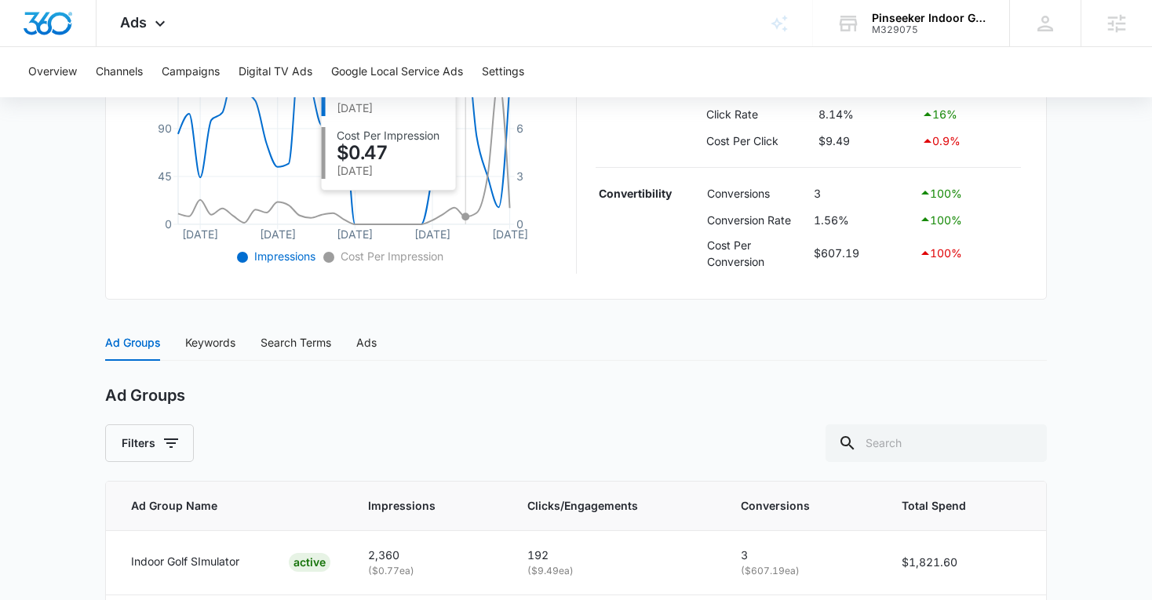
scroll to position [558, 0]
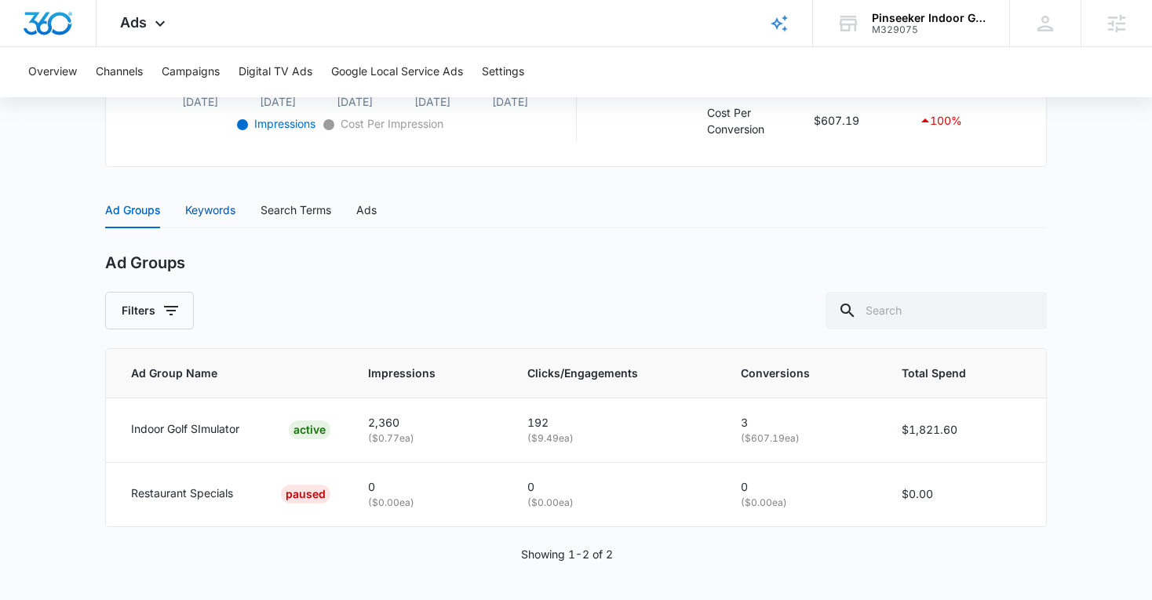
click at [224, 214] on div "Keywords" at bounding box center [210, 210] width 50 height 17
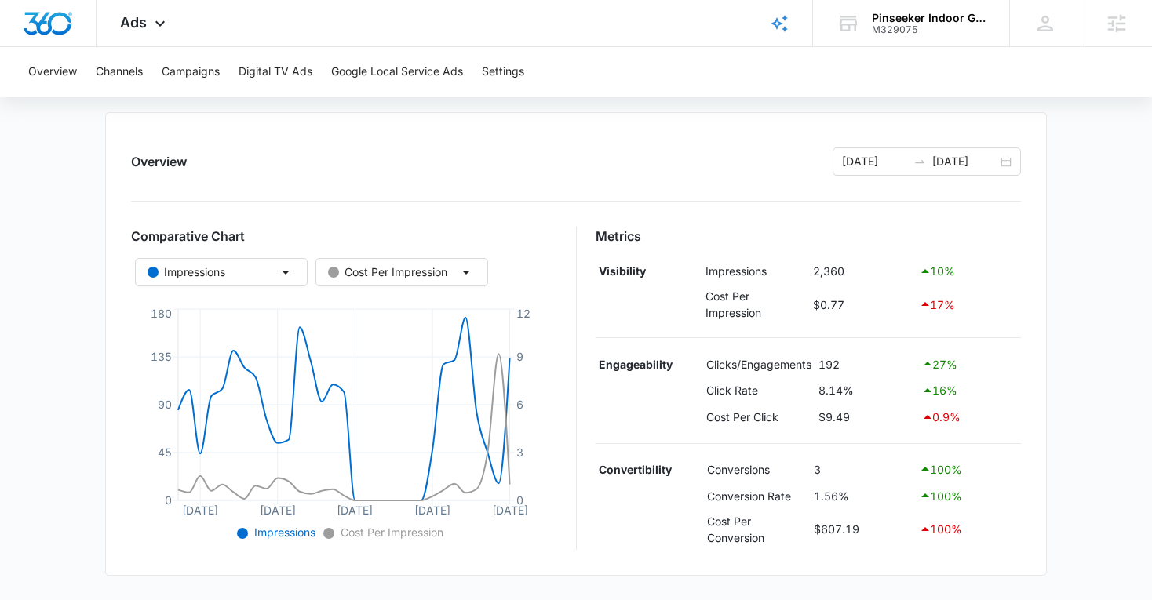
scroll to position [0, 0]
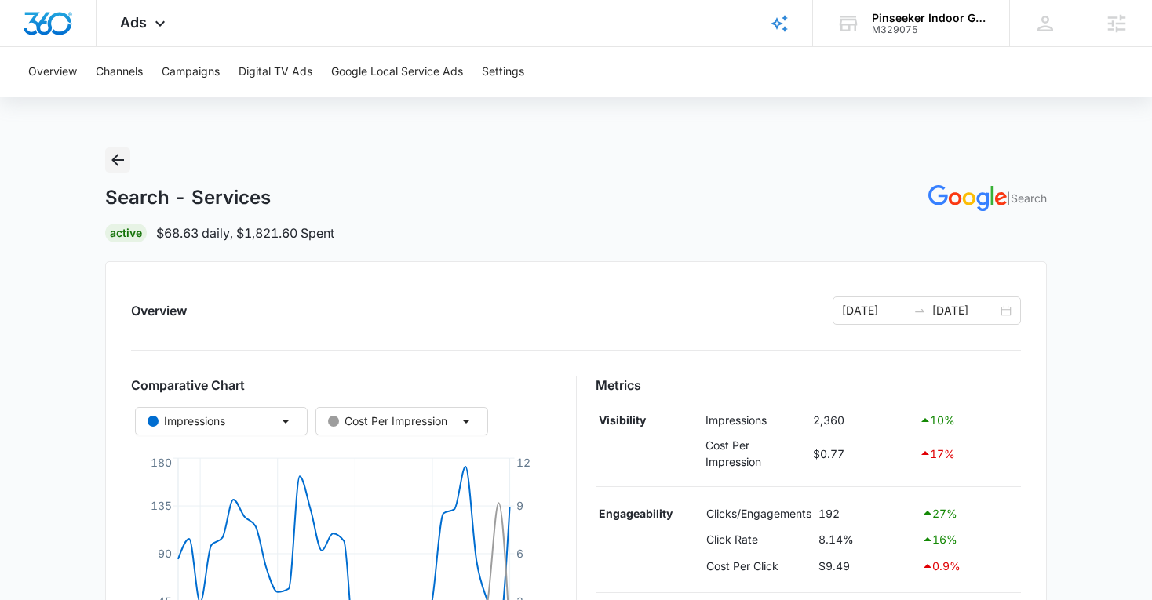
click at [120, 155] on icon "Back" at bounding box center [117, 160] width 19 height 19
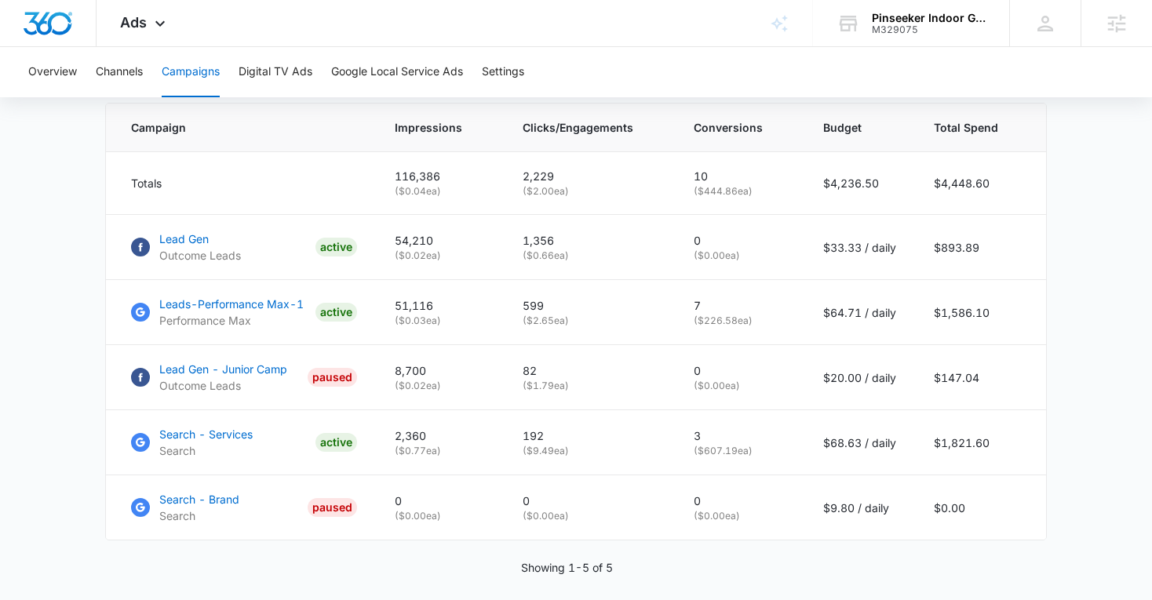
scroll to position [714, 0]
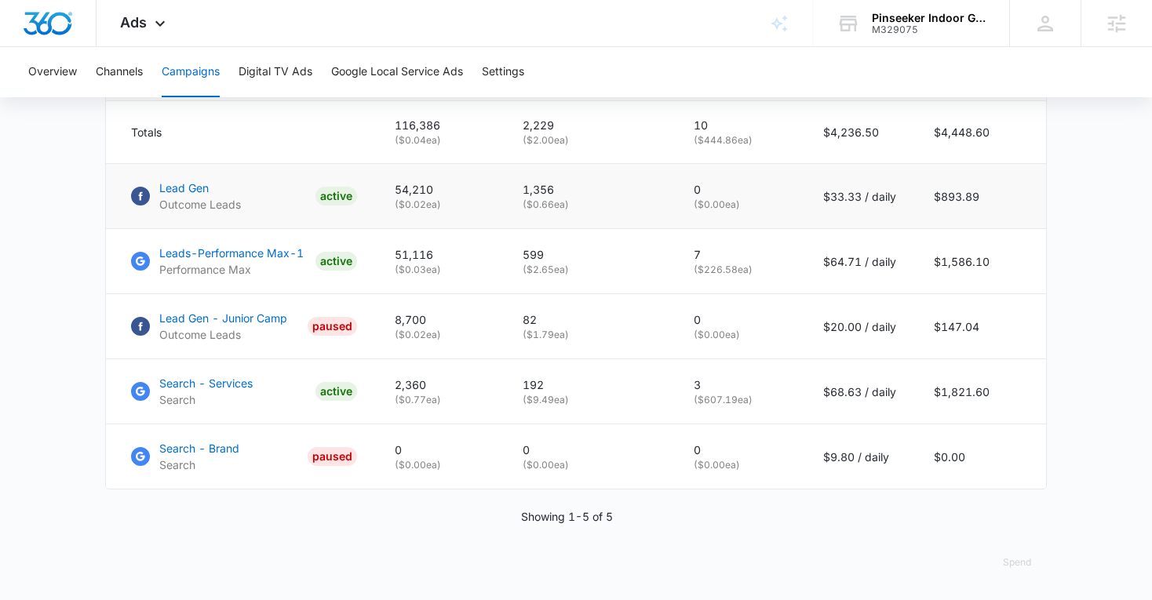
click at [191, 183] on p "Lead Gen" at bounding box center [200, 188] width 82 height 16
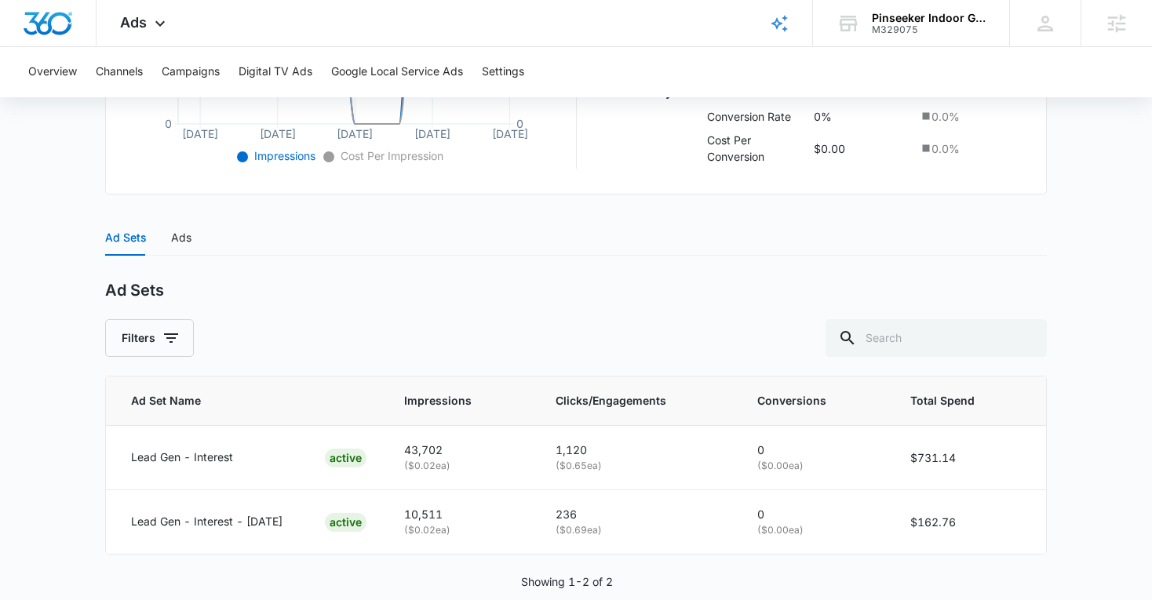
scroll to position [552, 0]
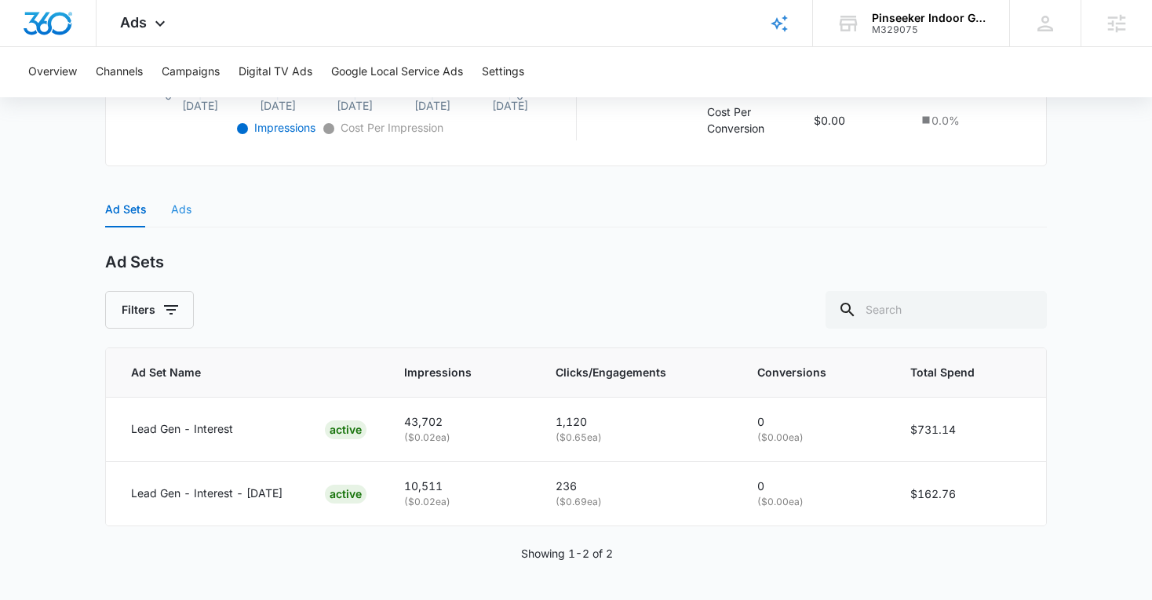
click at [174, 198] on div "Ads" at bounding box center [181, 209] width 20 height 36
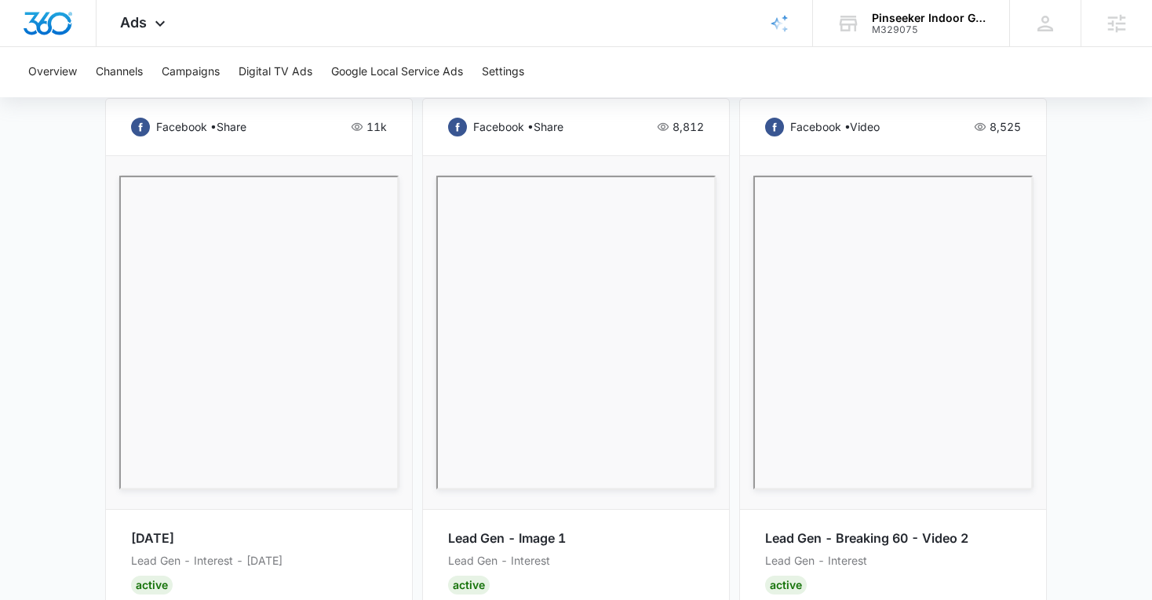
scroll to position [837, 0]
click at [144, 552] on p "Lead Gen - Interest - [DATE]" at bounding box center [259, 559] width 256 height 17
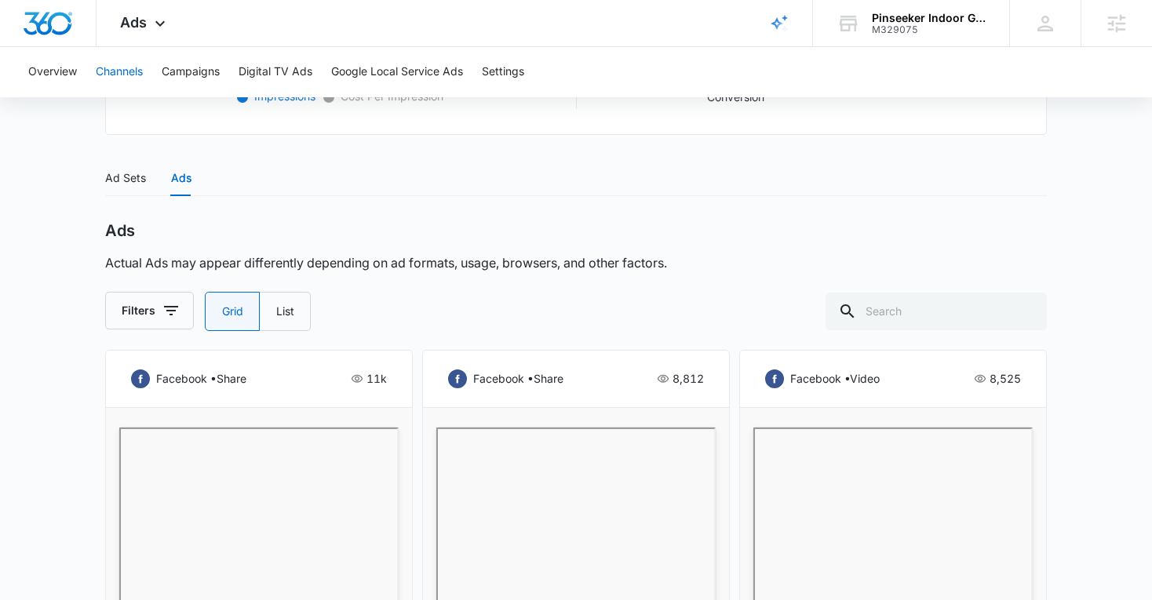
scroll to position [565, 0]
